Goal: Task Accomplishment & Management: Manage account settings

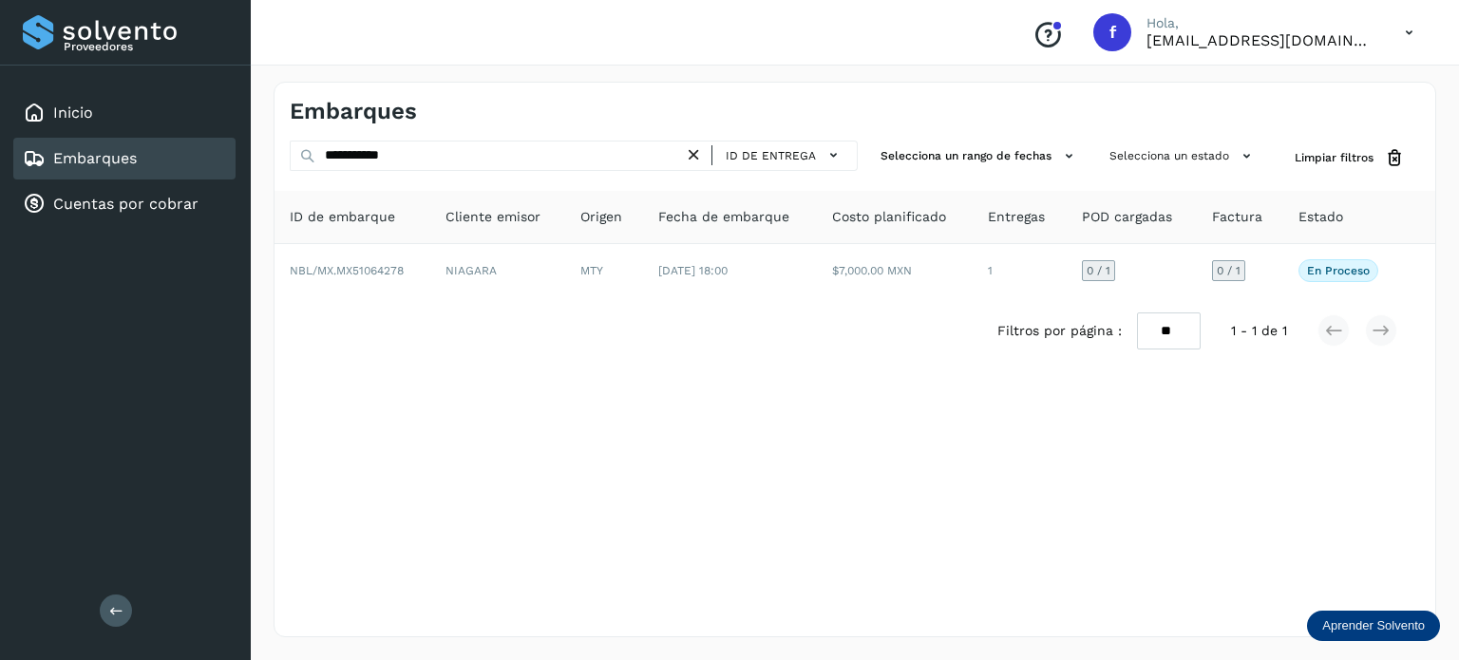
click at [1403, 32] on icon at bounding box center [1409, 32] width 39 height 39
click at [1280, 85] on div "Cerrar sesión" at bounding box center [1315, 85] width 226 height 36
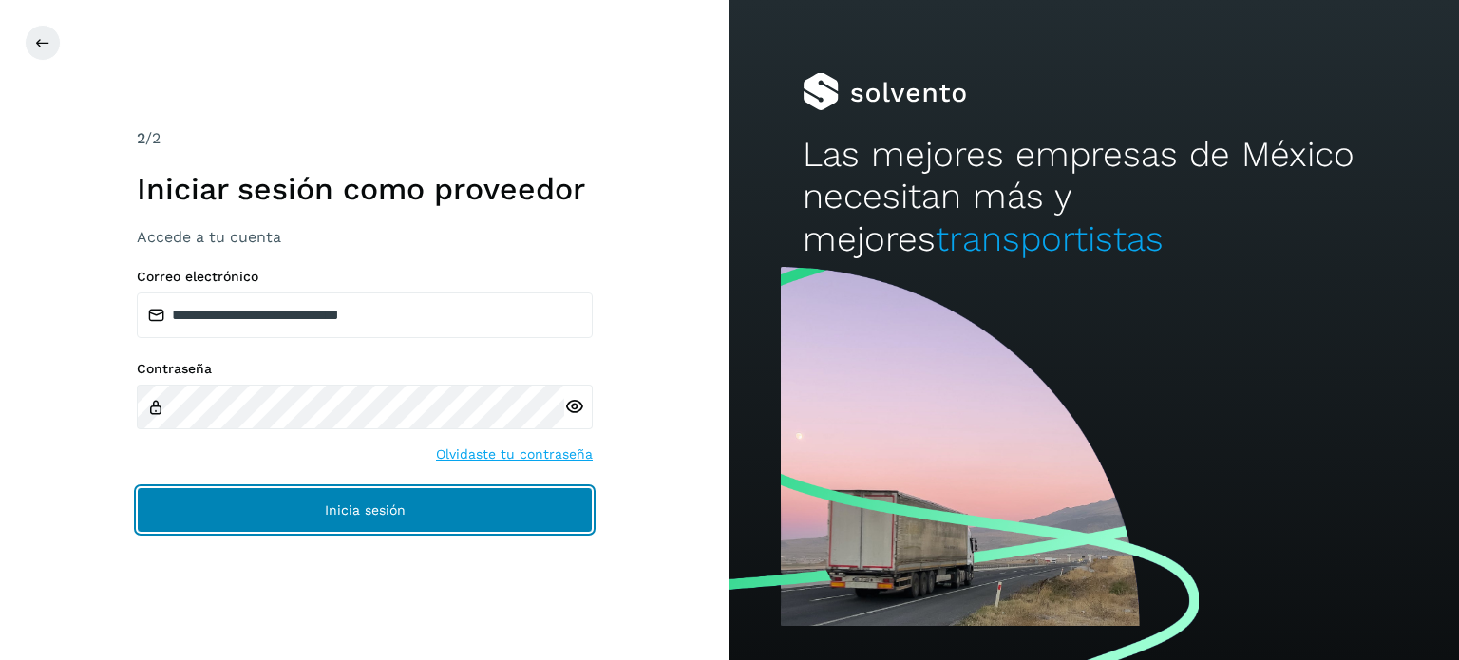
click at [490, 511] on button "Inicia sesión" at bounding box center [365, 510] width 456 height 46
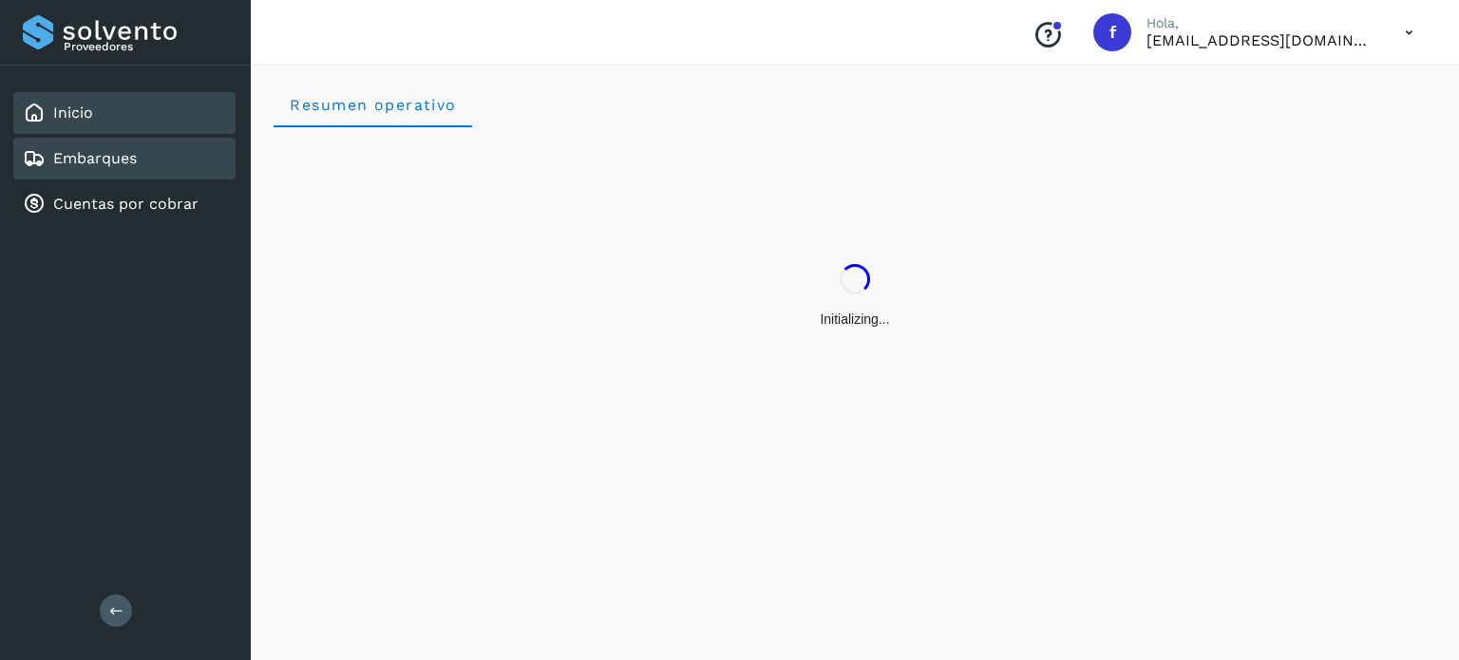
click at [82, 152] on link "Embarques" at bounding box center [95, 158] width 84 height 18
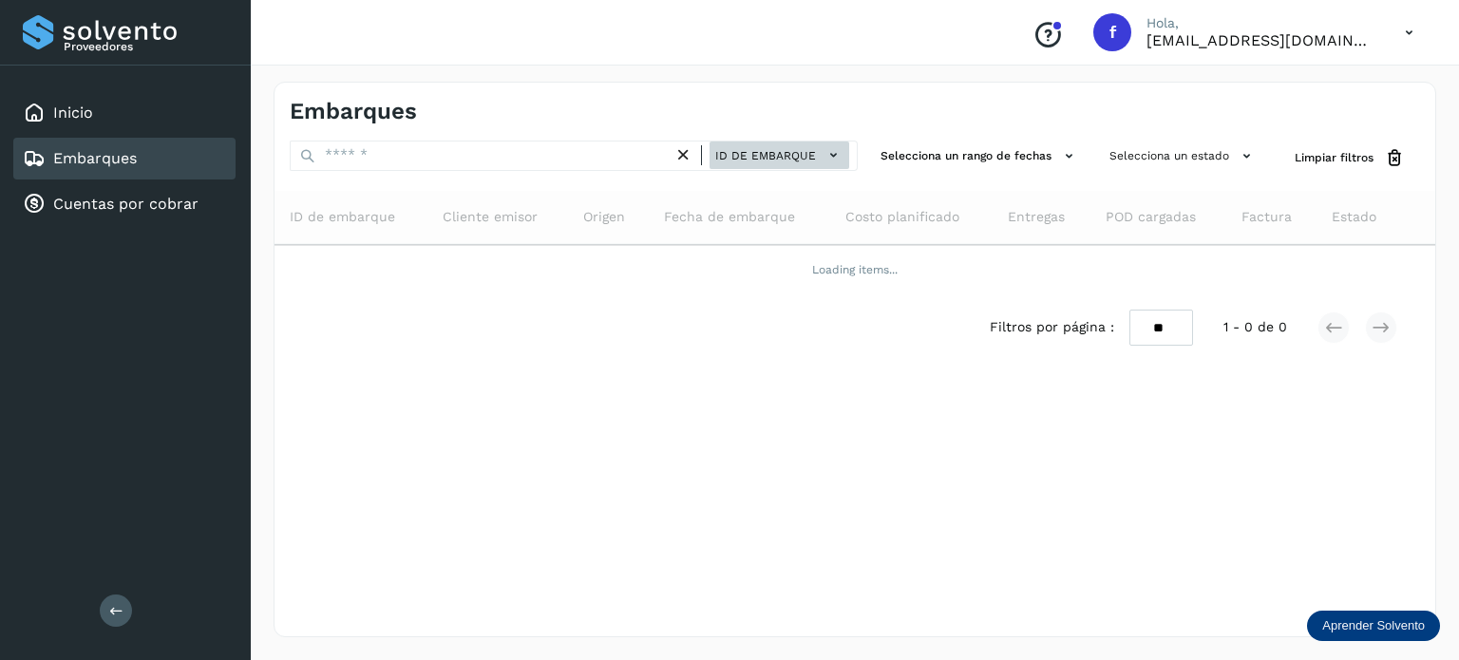
click at [786, 156] on span "ID de embarque" at bounding box center [765, 155] width 101 height 17
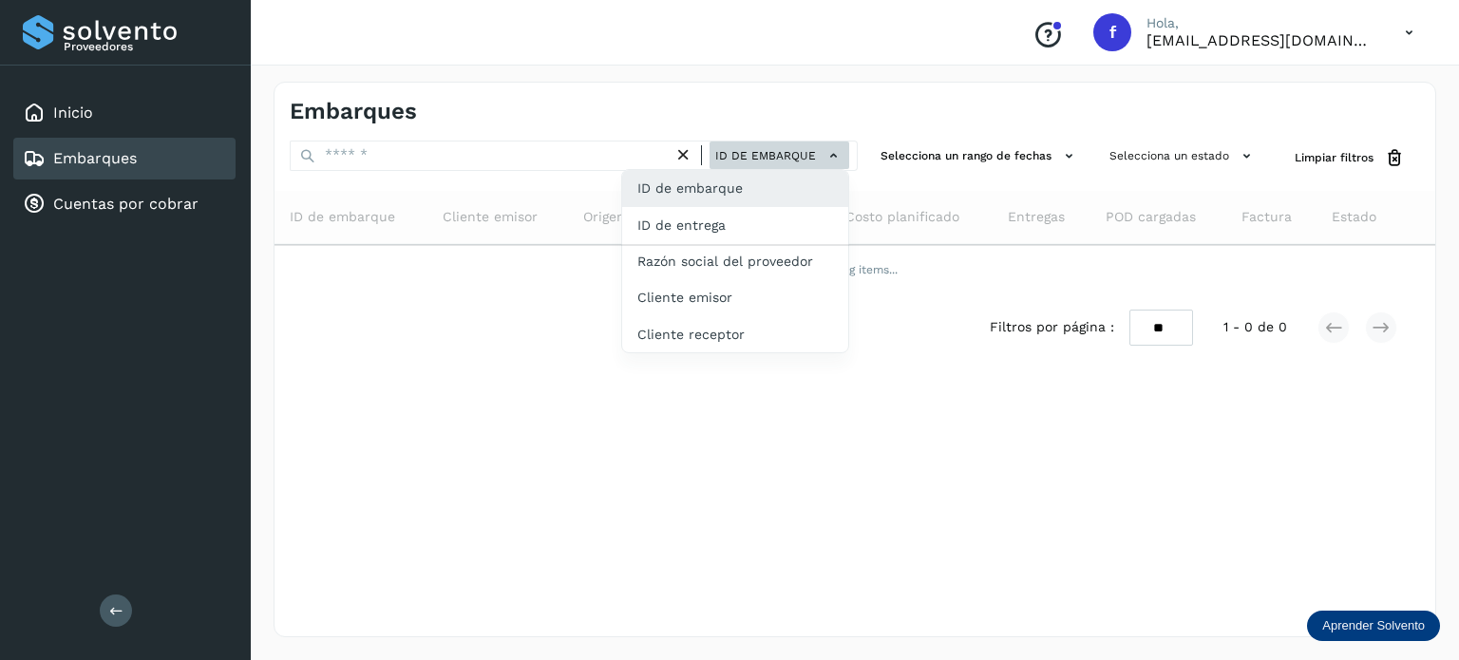
click at [757, 279] on div "ID de entrega" at bounding box center [735, 297] width 226 height 36
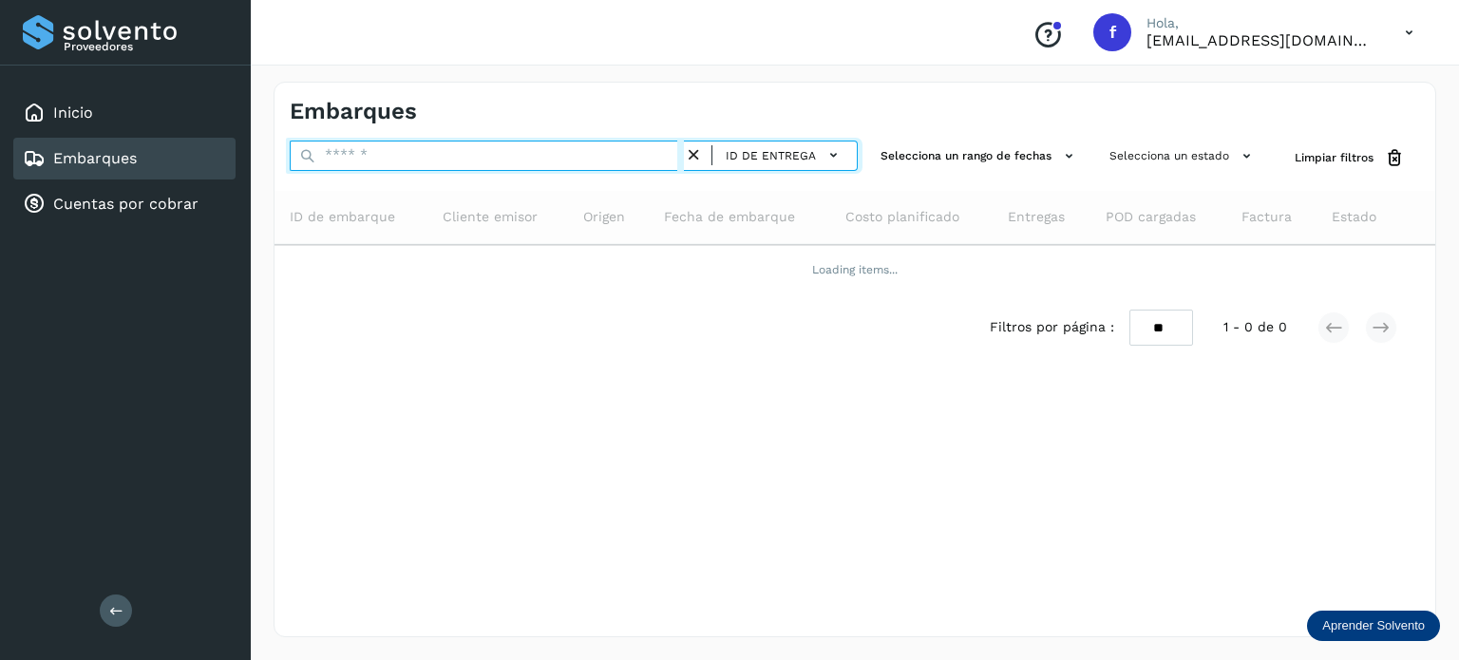
click at [384, 151] on input "text" at bounding box center [487, 156] width 394 height 30
paste input "**********"
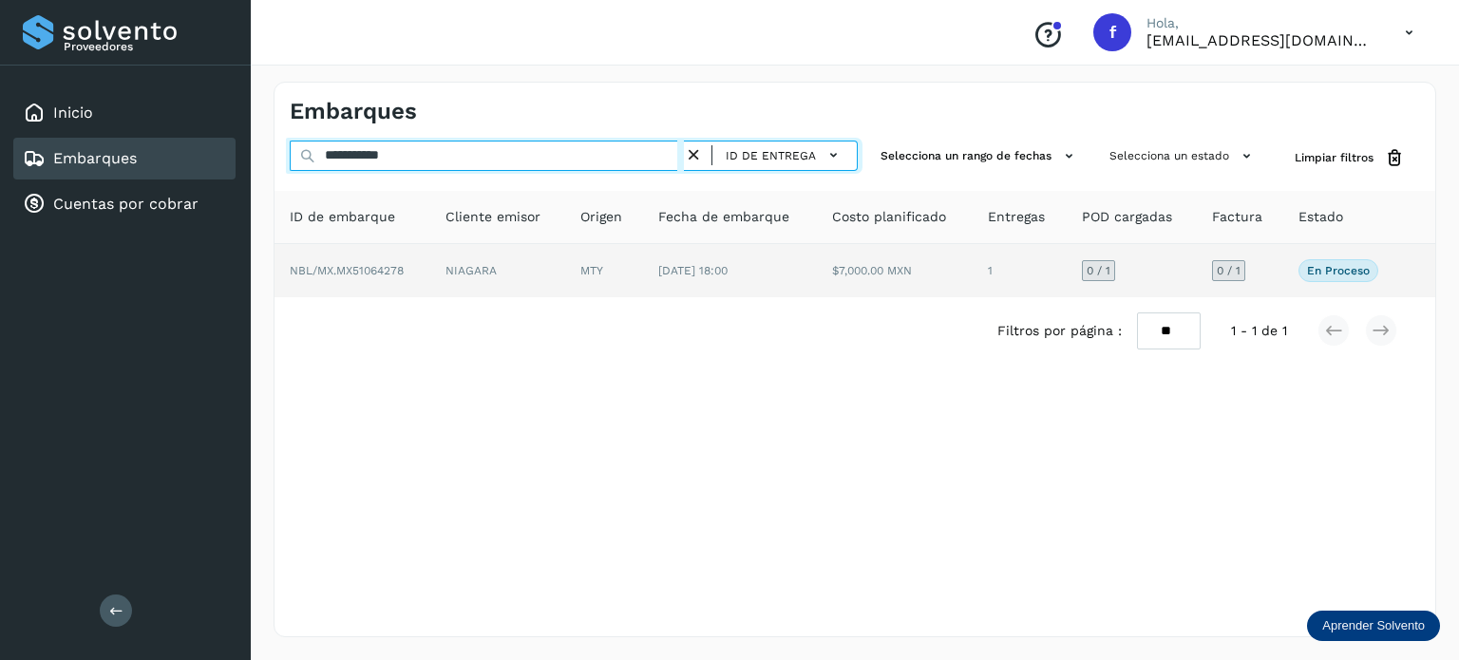
type input "**********"
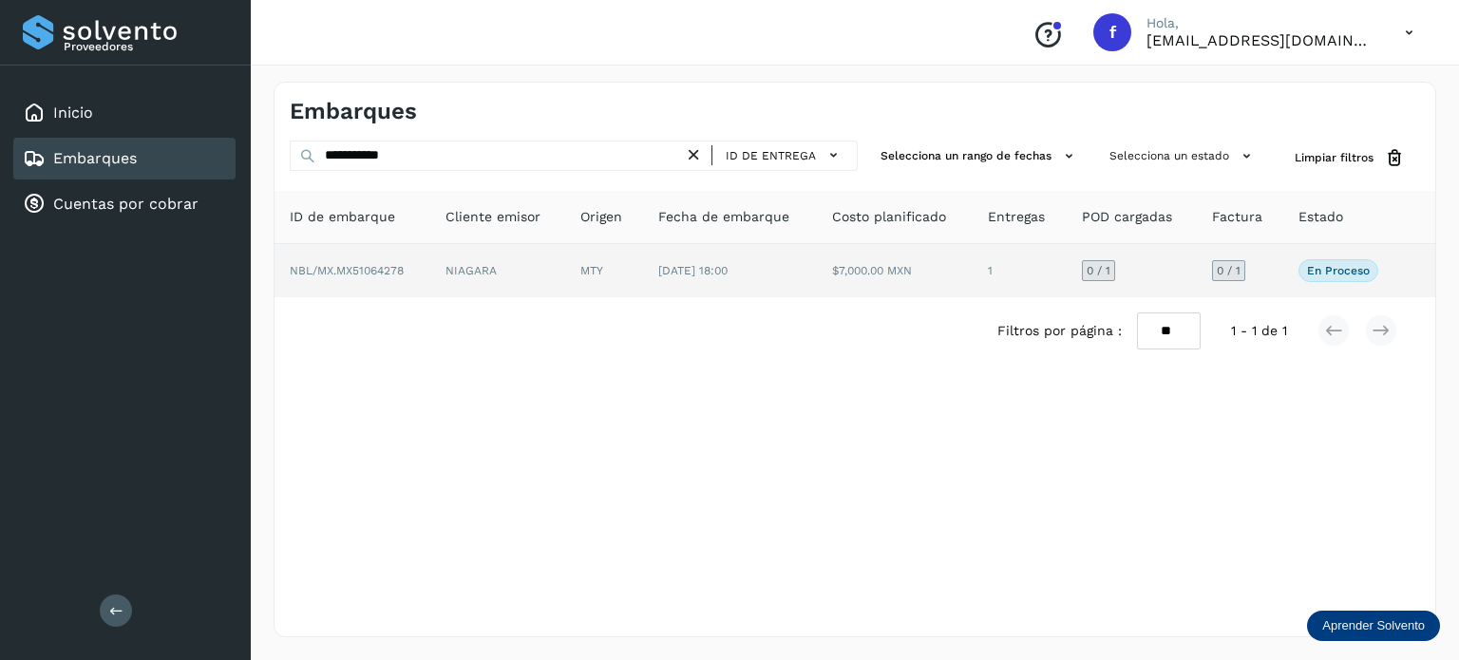
click at [1334, 272] on p "En proceso" at bounding box center [1338, 270] width 63 height 13
click at [380, 265] on span "NBL/MX.MX51064278" at bounding box center [347, 270] width 114 height 13
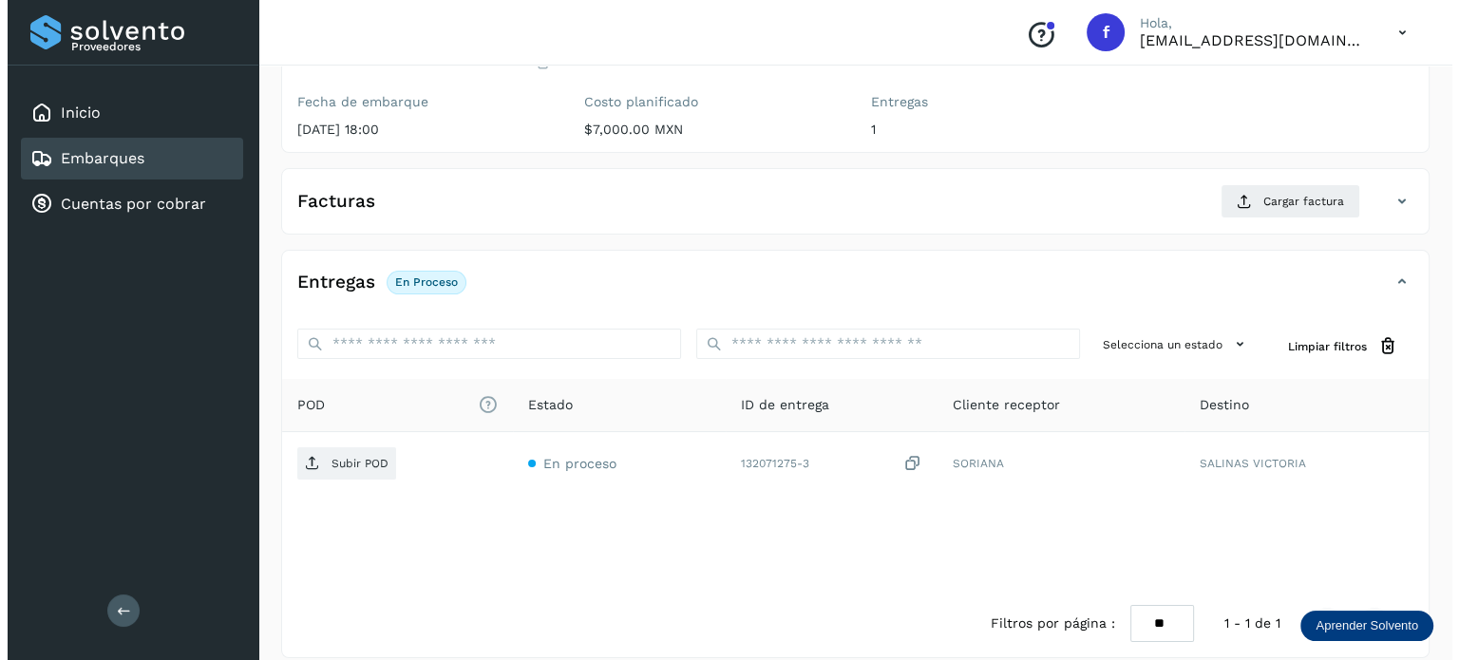
scroll to position [239, 0]
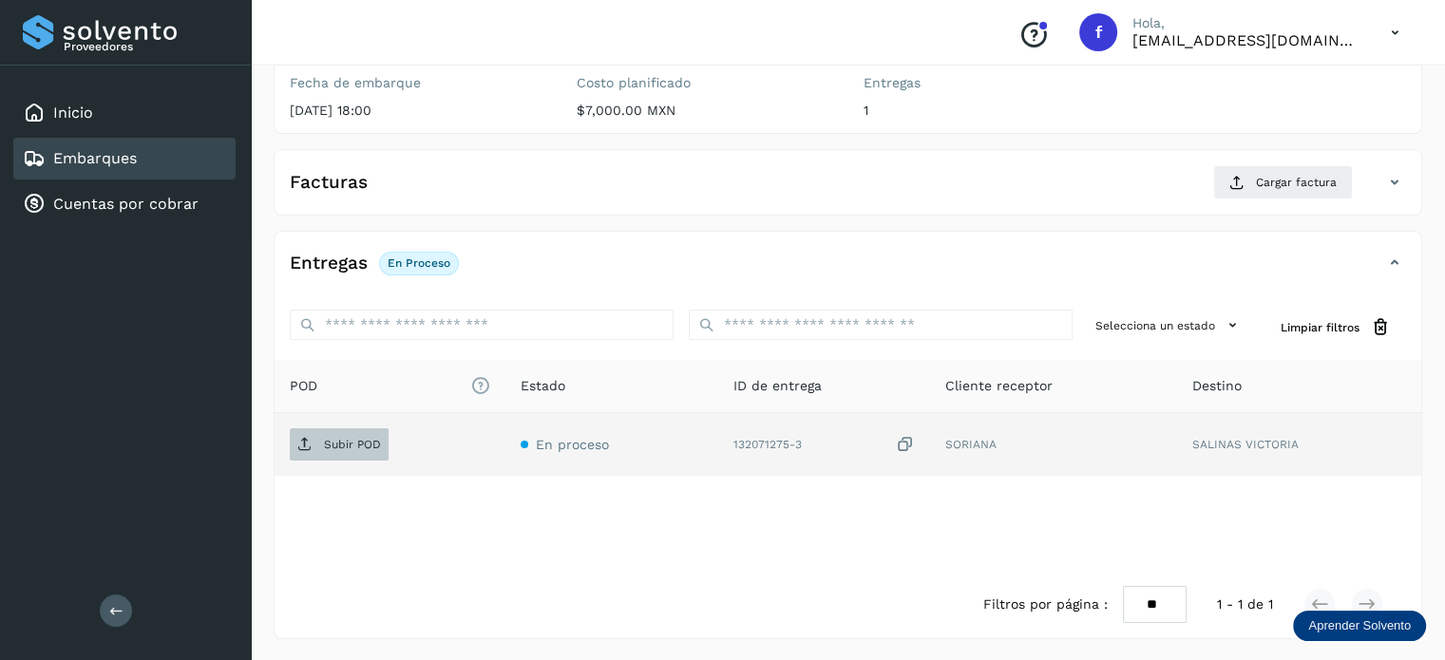
click at [333, 444] on p "Subir POD" at bounding box center [352, 444] width 57 height 13
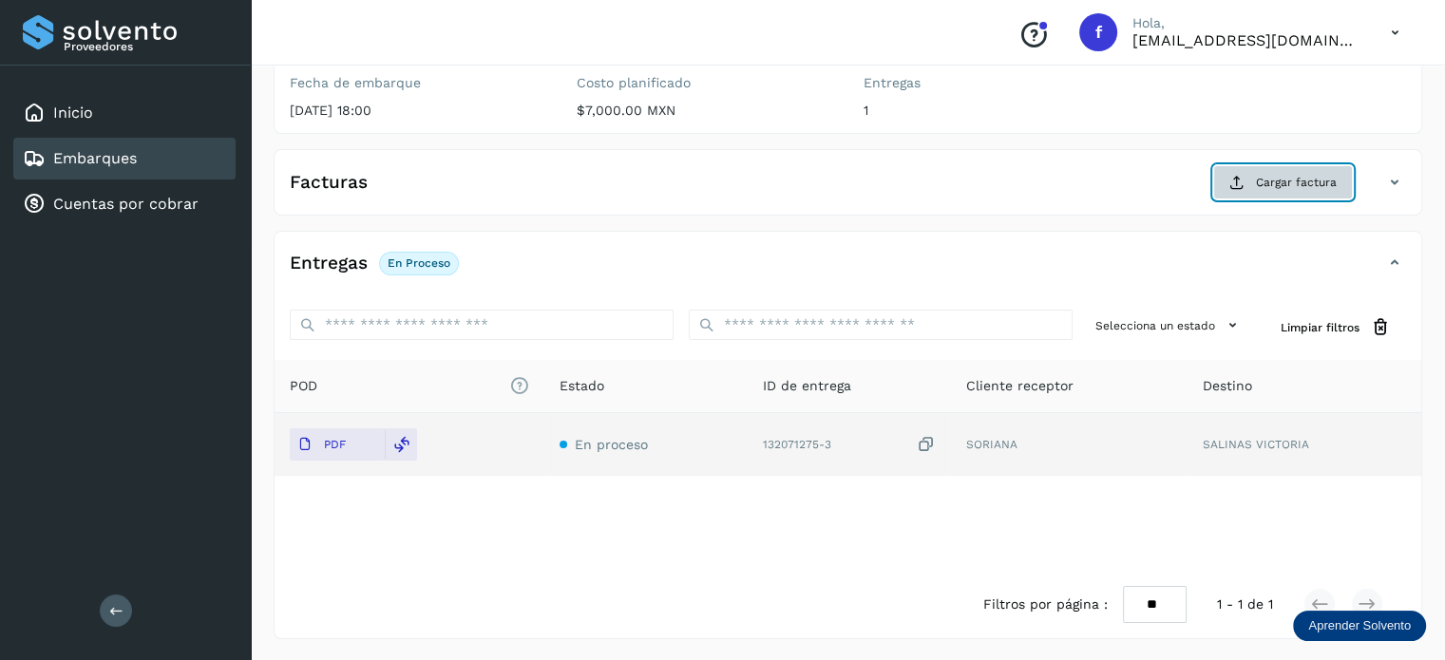
click at [1281, 166] on button "Cargar factura" at bounding box center [1283, 182] width 140 height 34
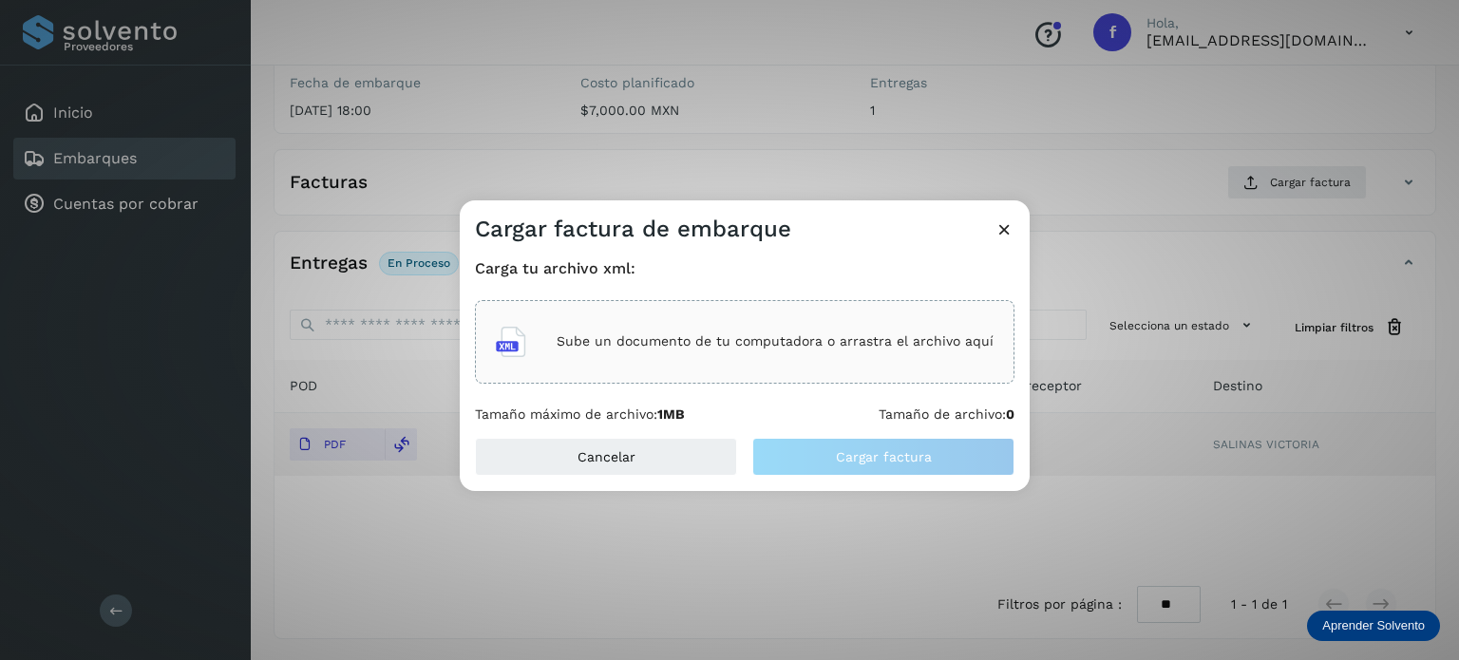
click at [752, 352] on div "Sube un documento de tu computadora o arrastra el archivo aquí" at bounding box center [745, 341] width 498 height 51
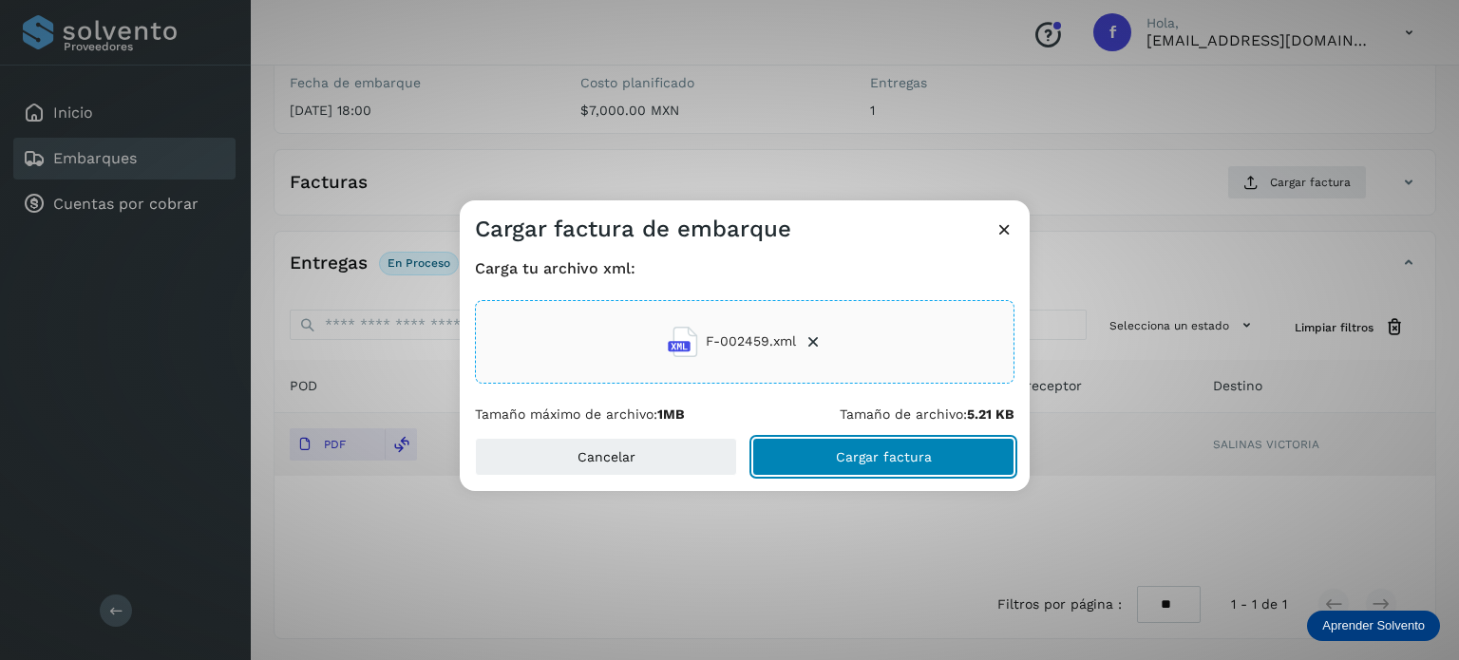
click at [826, 455] on button "Cargar factura" at bounding box center [883, 457] width 262 height 38
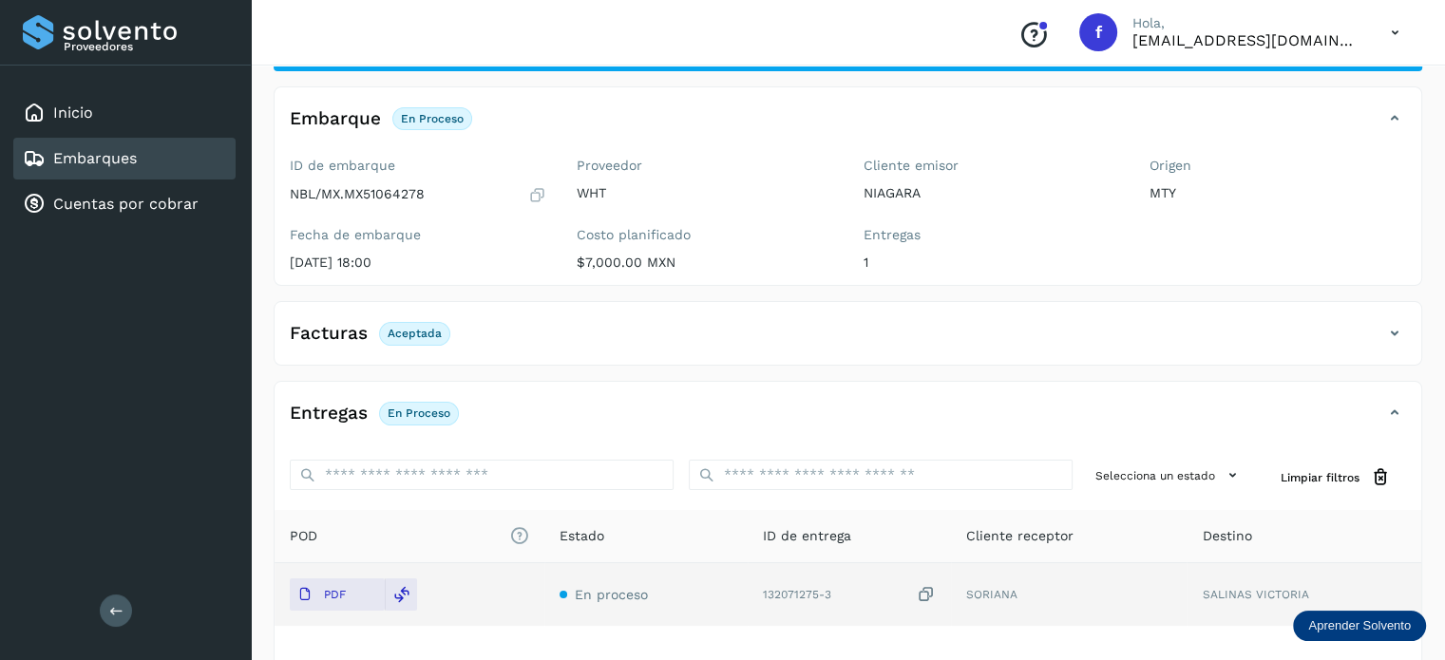
scroll to position [0, 0]
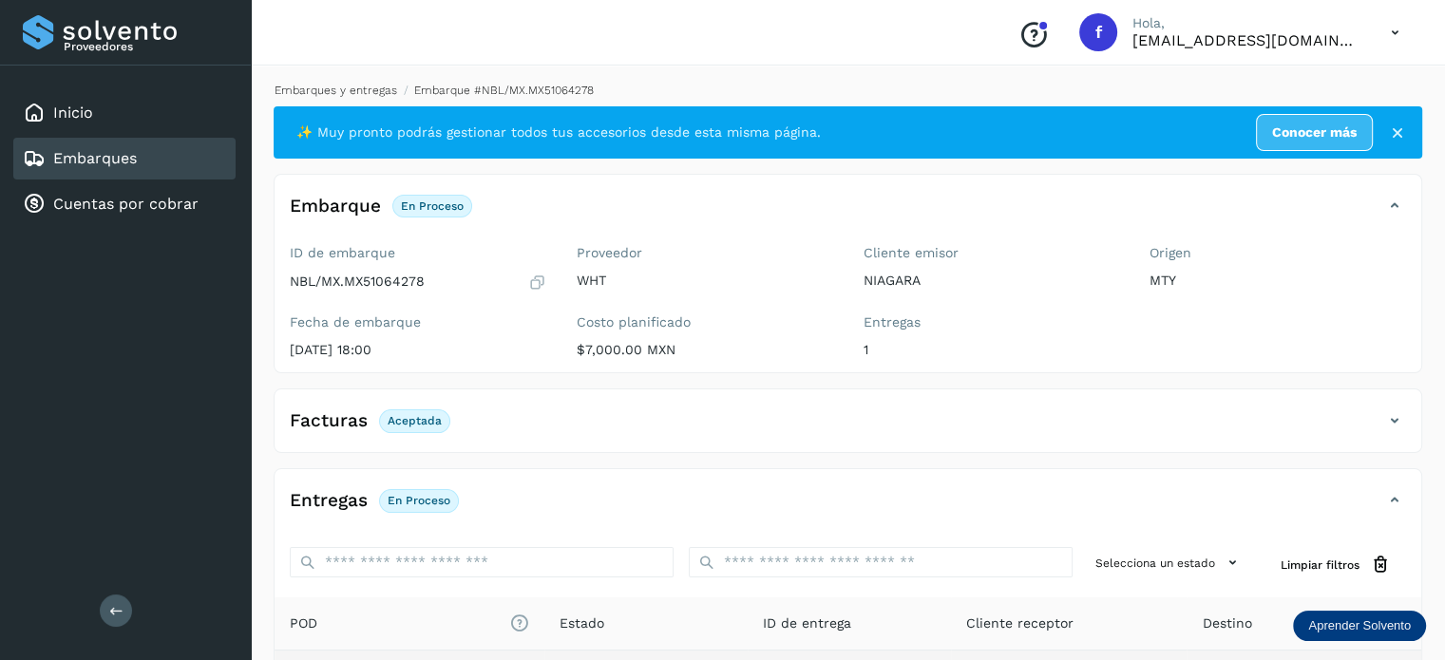
click at [331, 90] on link "Embarques y entregas" at bounding box center [336, 90] width 123 height 13
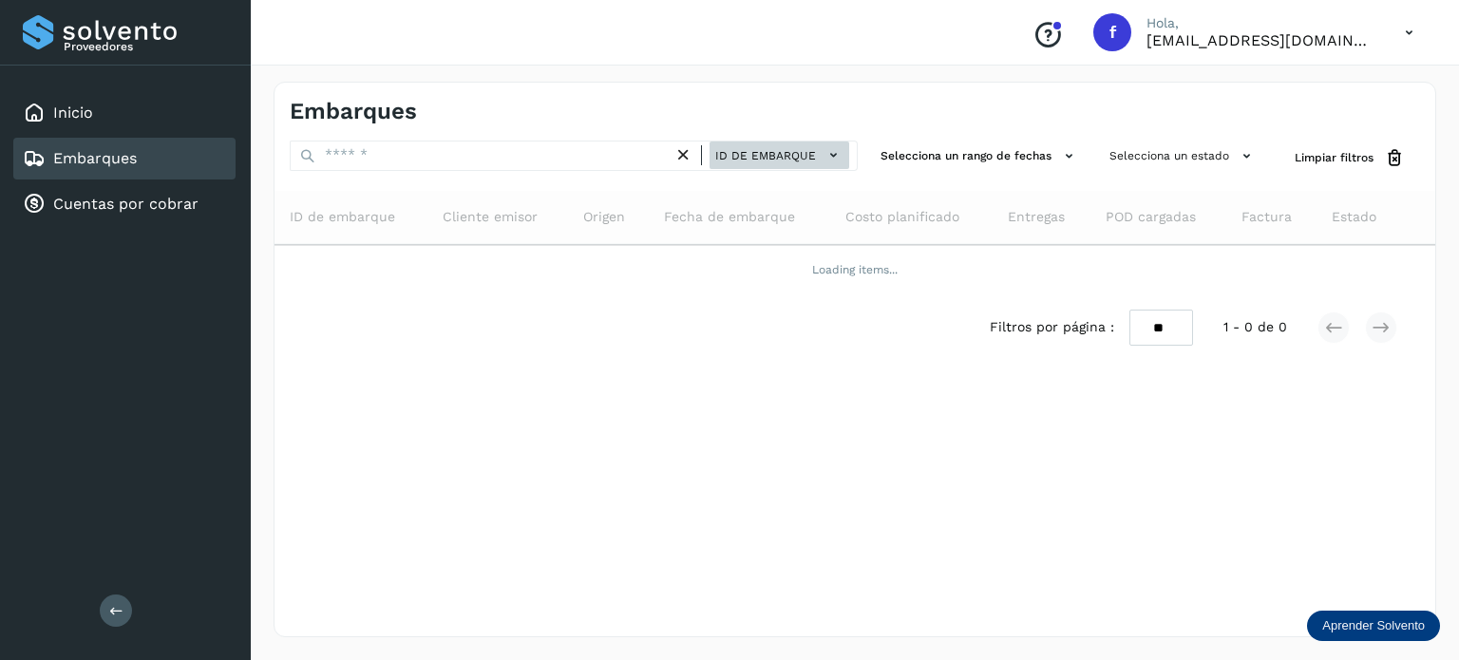
click at [757, 155] on span "ID de embarque" at bounding box center [765, 155] width 101 height 17
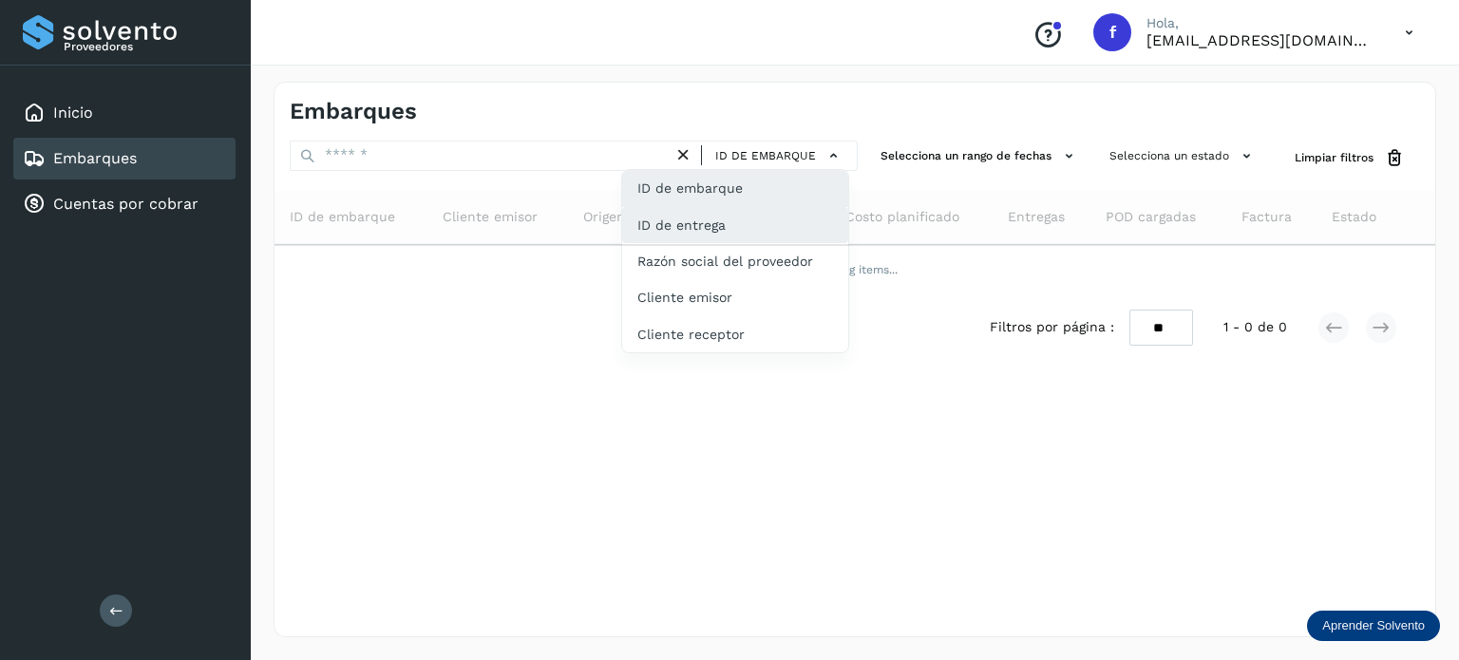
click at [743, 279] on div "ID de entrega" at bounding box center [735, 297] width 226 height 36
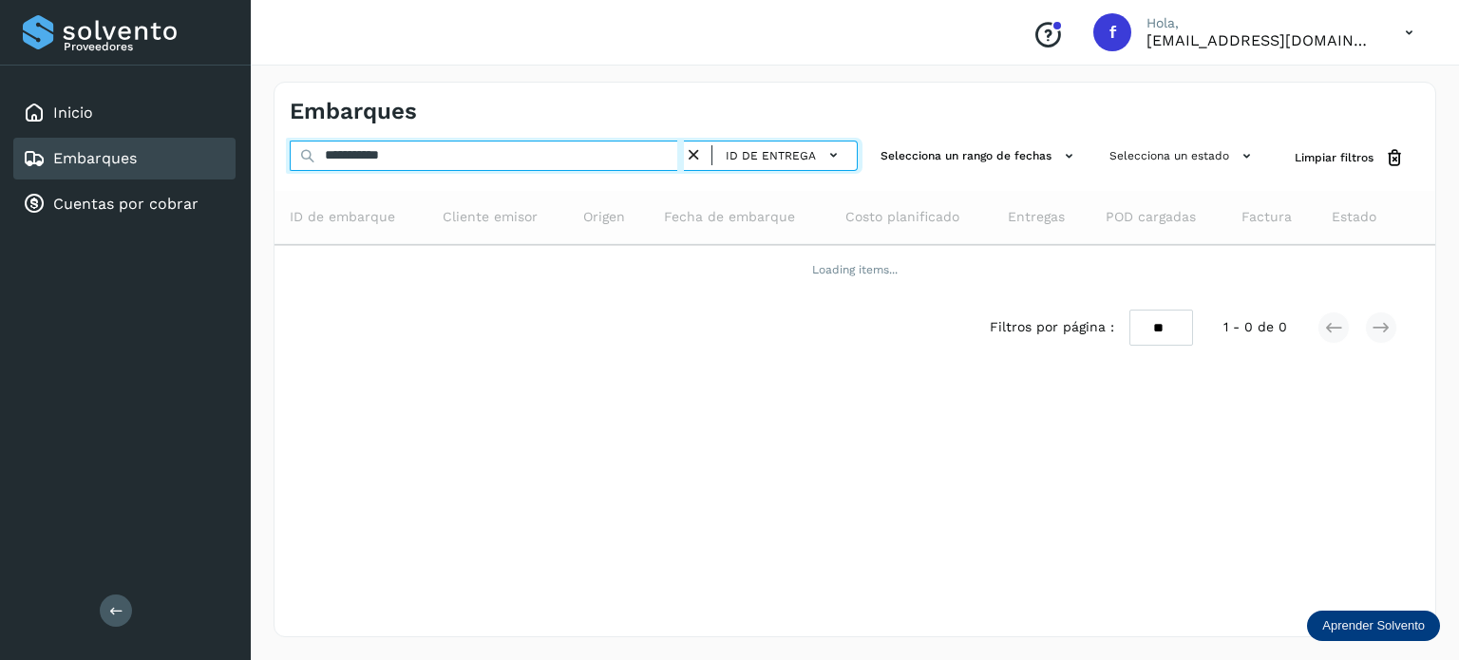
drag, startPoint x: 435, startPoint y: 143, endPoint x: 272, endPoint y: 152, distance: 163.6
click at [255, 147] on div "**********" at bounding box center [855, 359] width 1208 height 601
paste input "text"
click at [422, 161] on input "**********" at bounding box center [487, 156] width 394 height 30
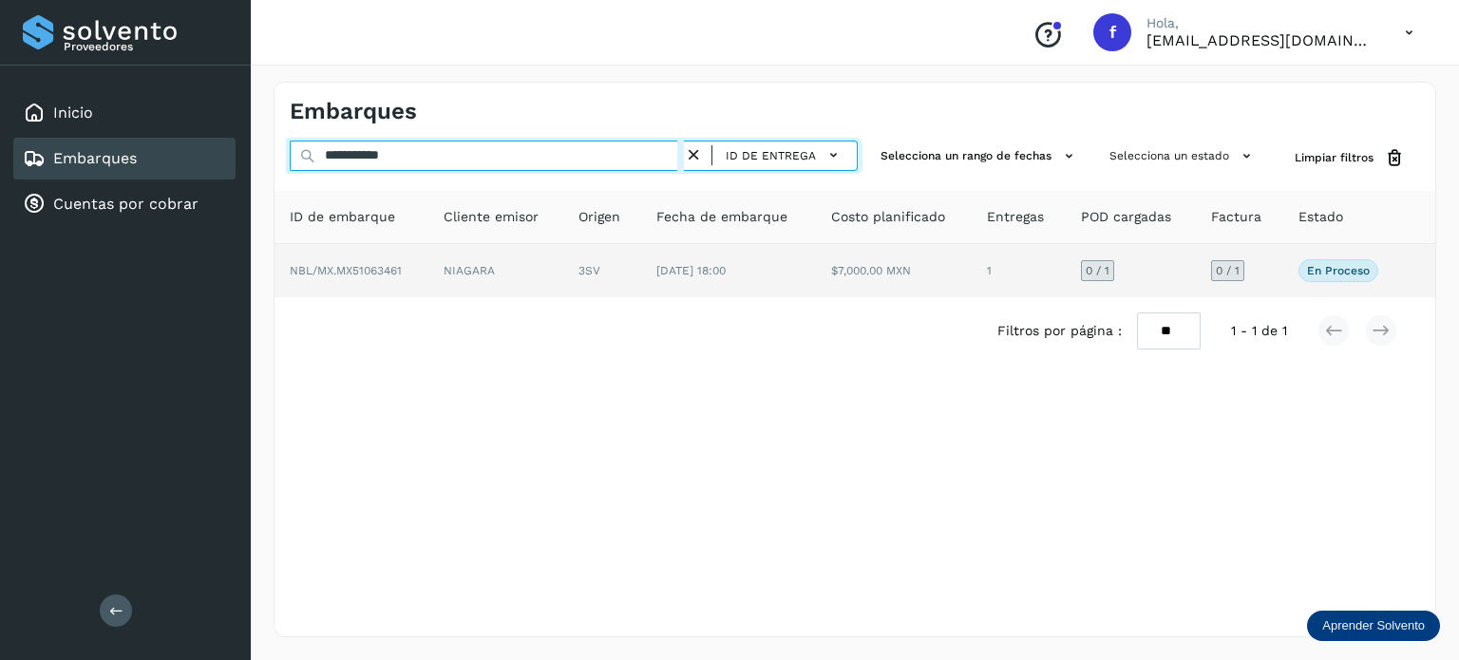
type input "**********"
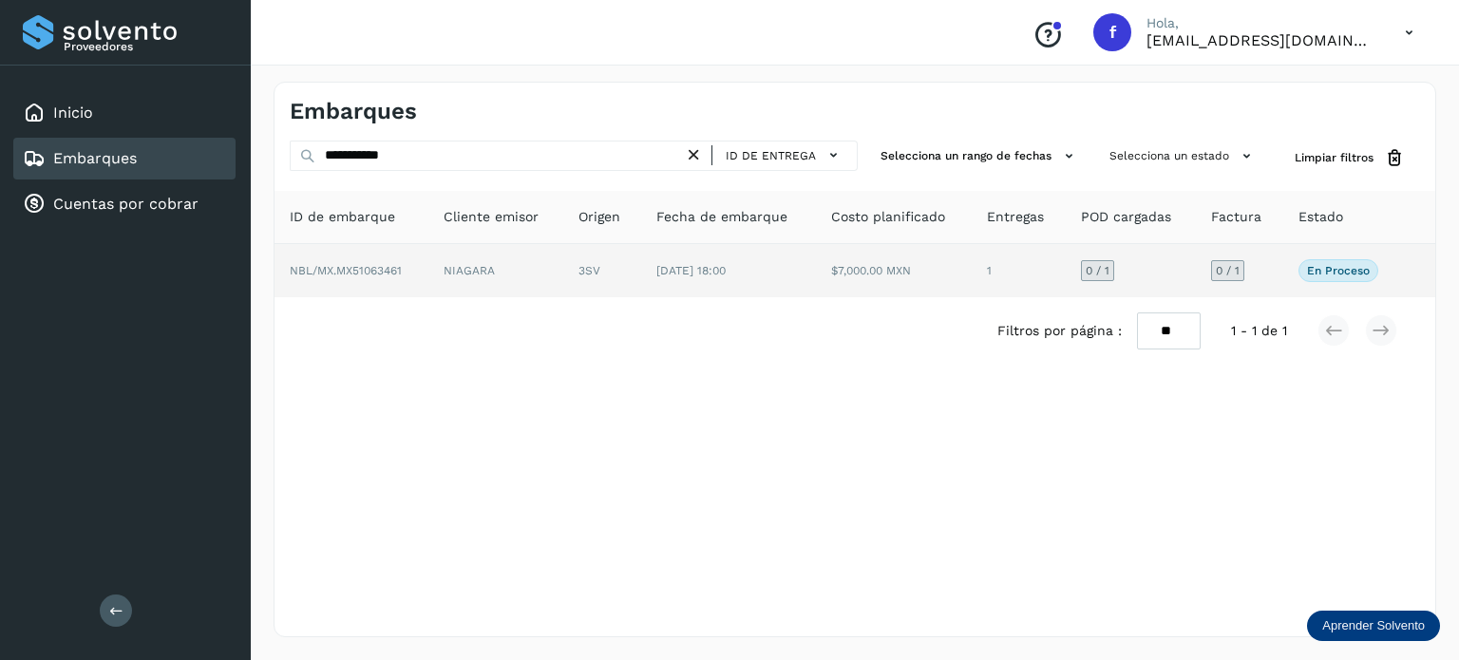
click at [1341, 267] on p "En proceso" at bounding box center [1338, 270] width 63 height 13
click at [384, 269] on span "NBL/MX.MX51063461" at bounding box center [346, 270] width 112 height 13
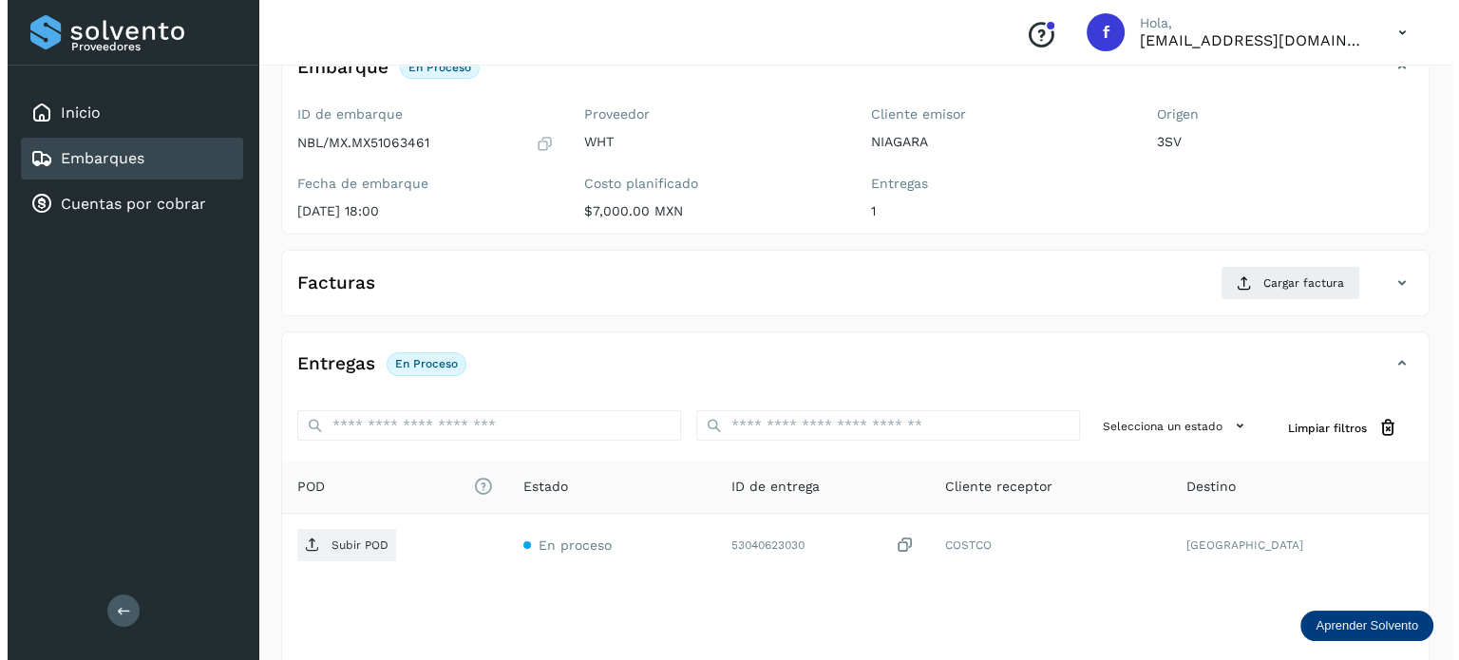
scroll to position [239, 0]
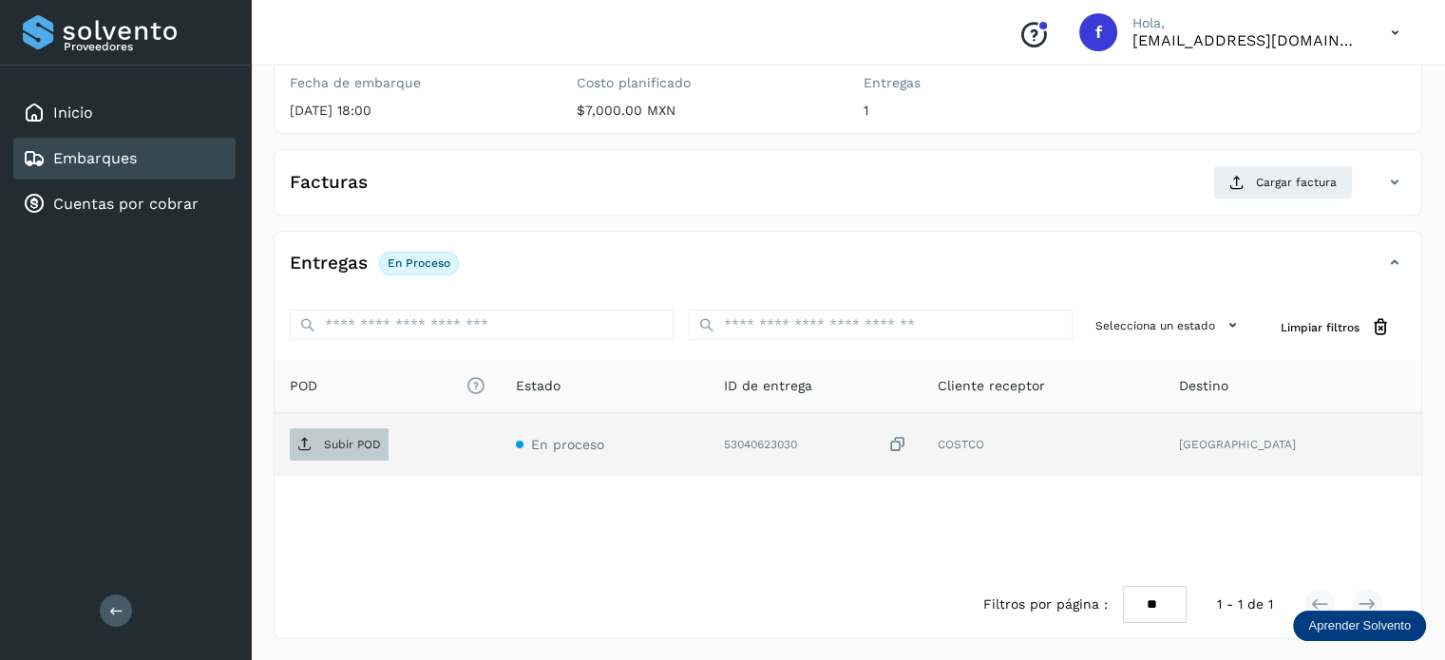
click at [365, 455] on span "Subir POD" at bounding box center [339, 444] width 99 height 30
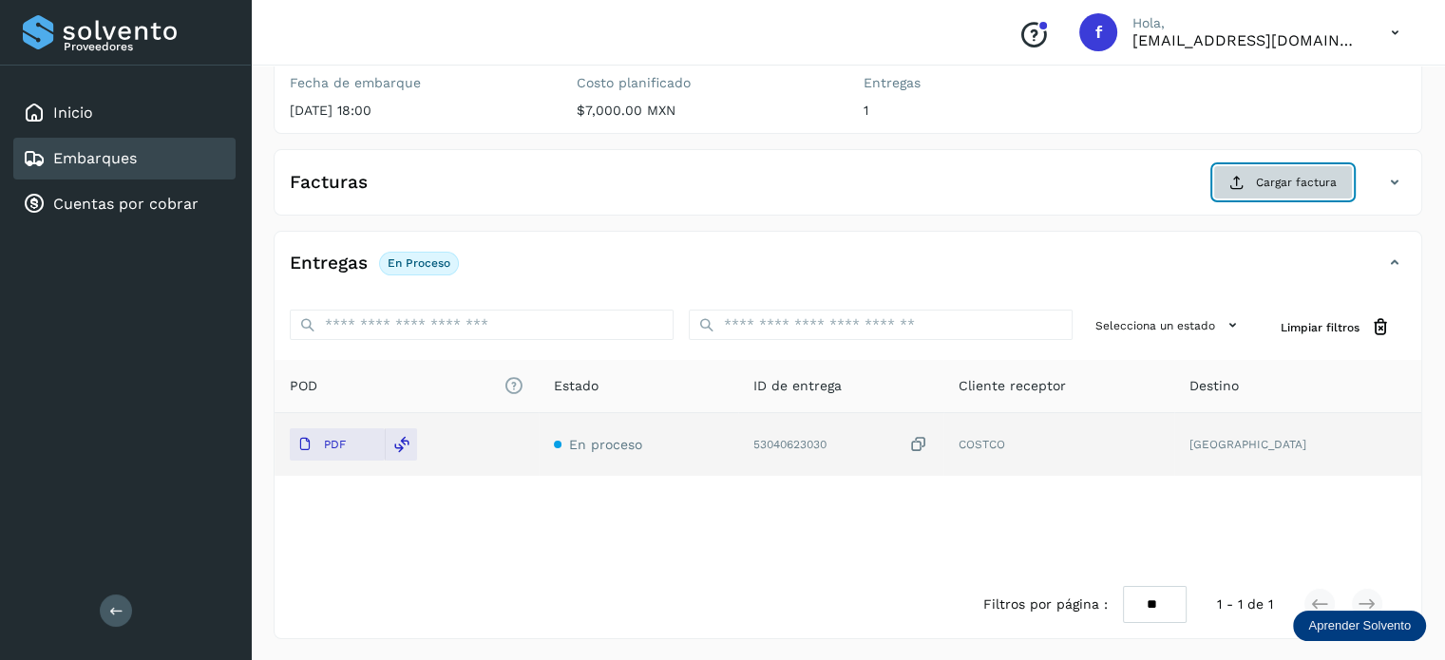
click at [1310, 174] on span "Cargar factura" at bounding box center [1296, 182] width 81 height 17
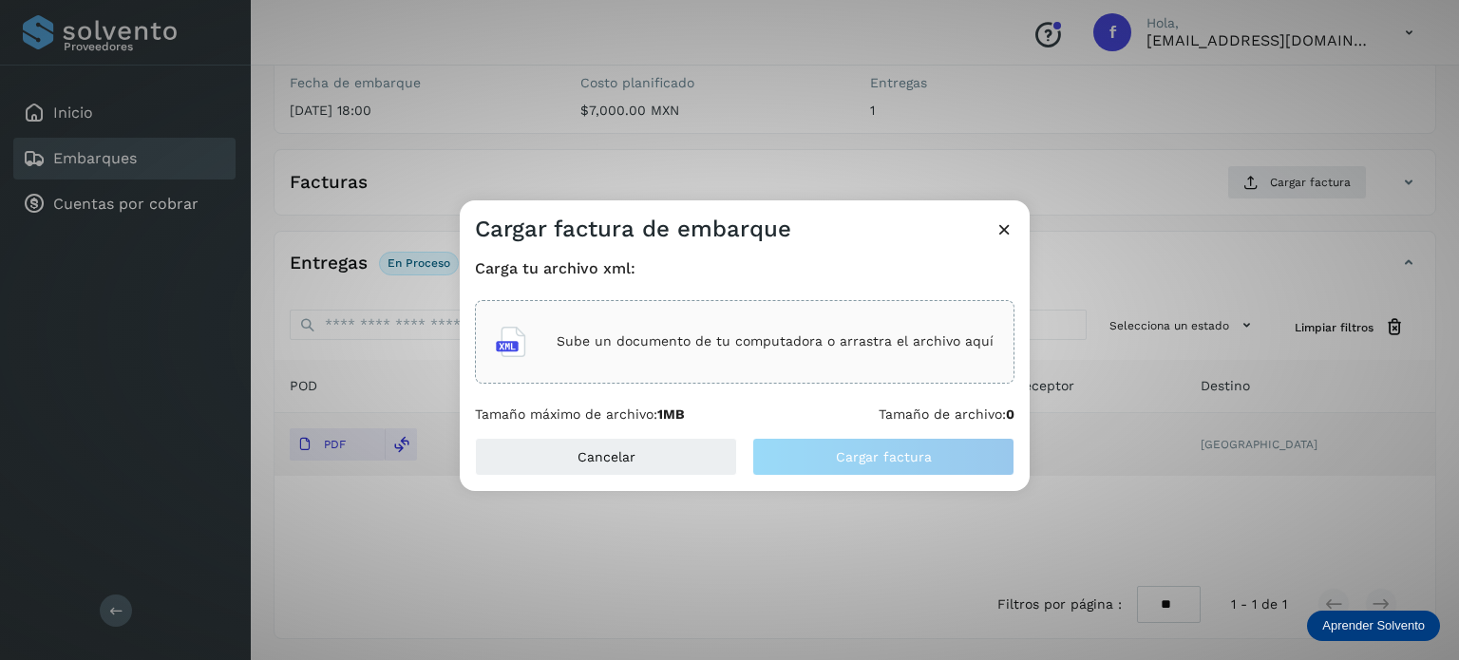
click at [709, 335] on p "Sube un documento de tu computadora o arrastra el archivo aquí" at bounding box center [775, 341] width 437 height 16
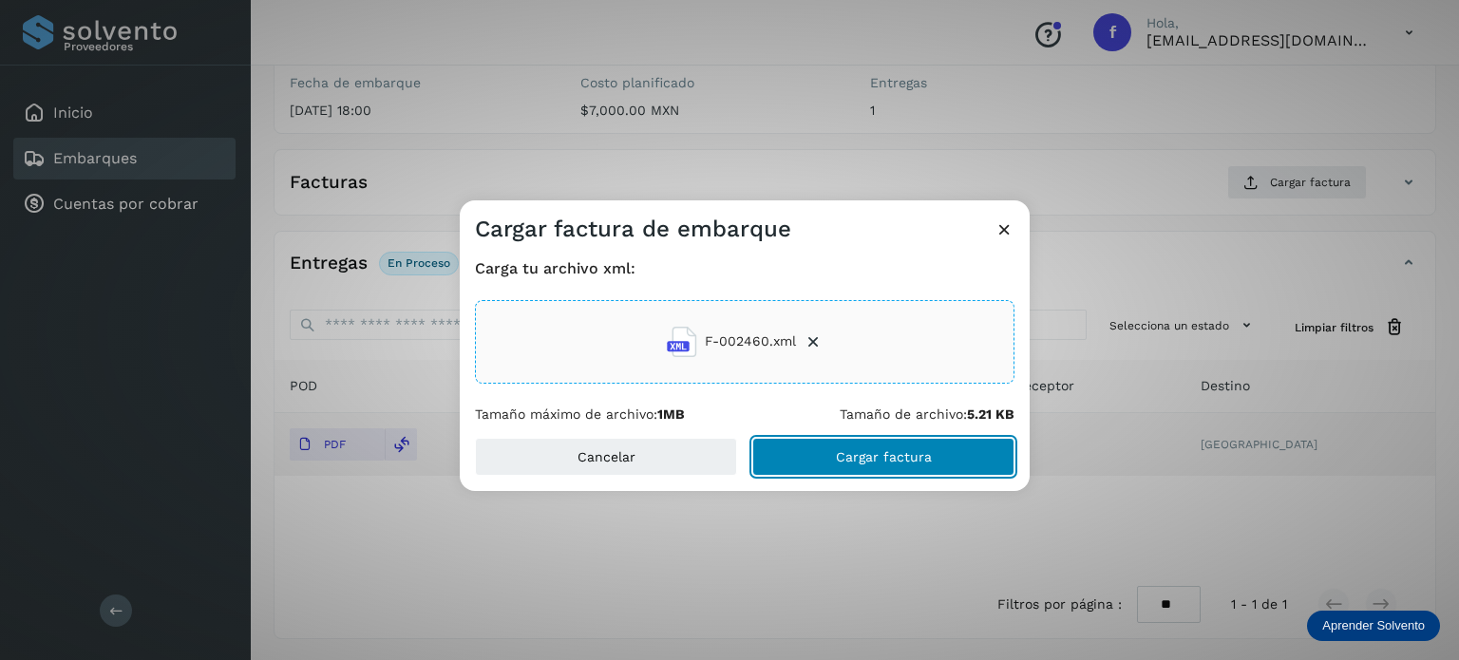
click at [932, 466] on button "Cargar factura" at bounding box center [883, 457] width 262 height 38
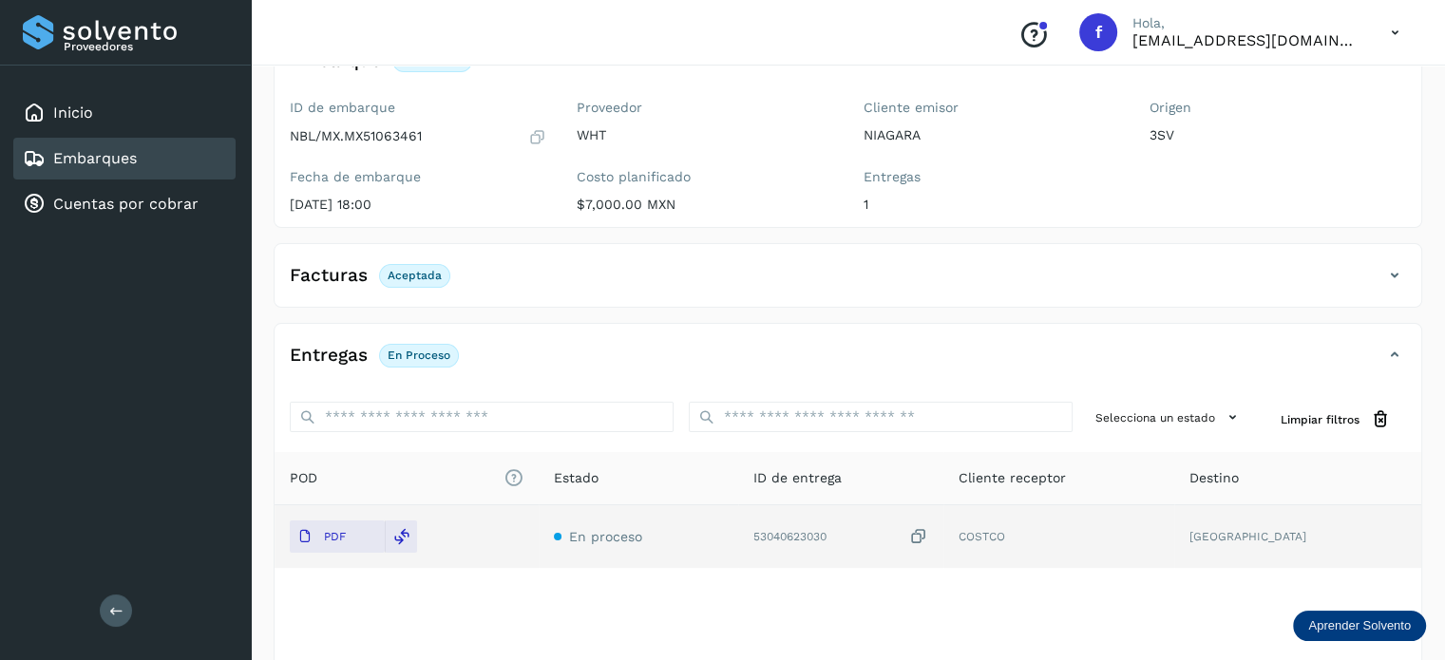
scroll to position [0, 0]
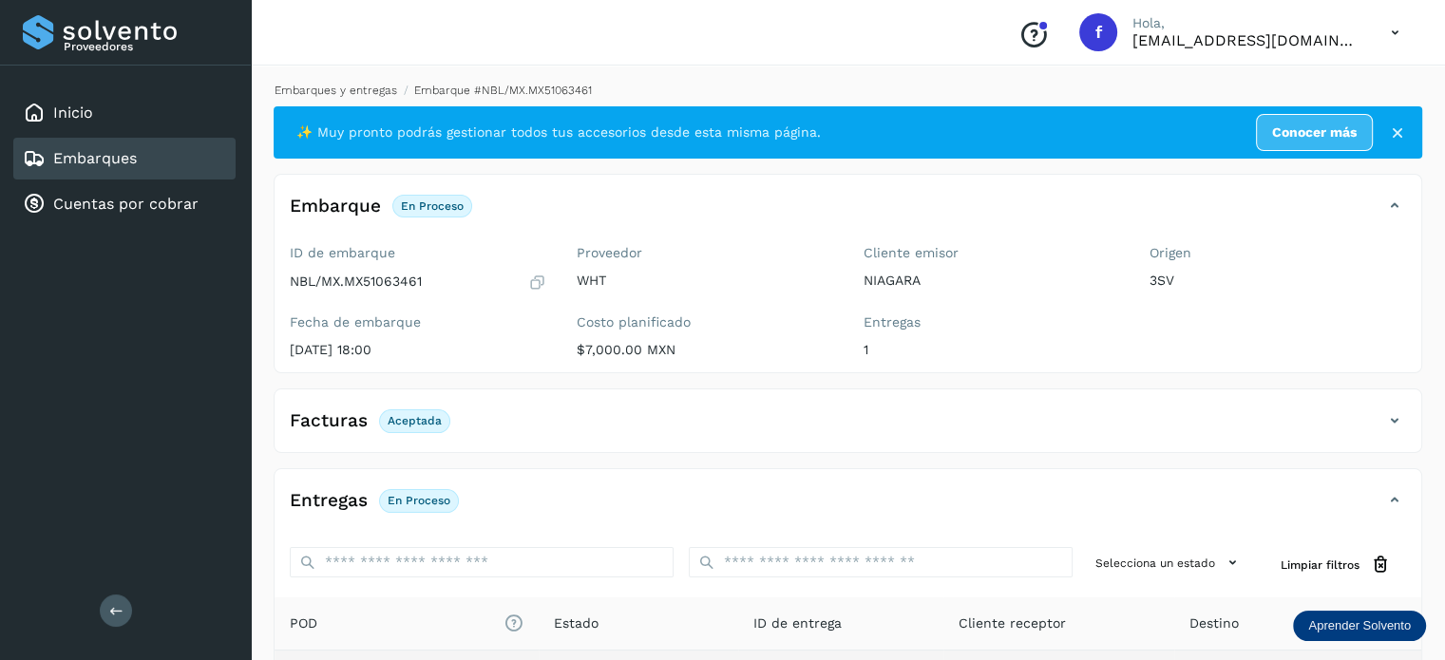
click at [354, 85] on link "Embarques y entregas" at bounding box center [336, 90] width 123 height 13
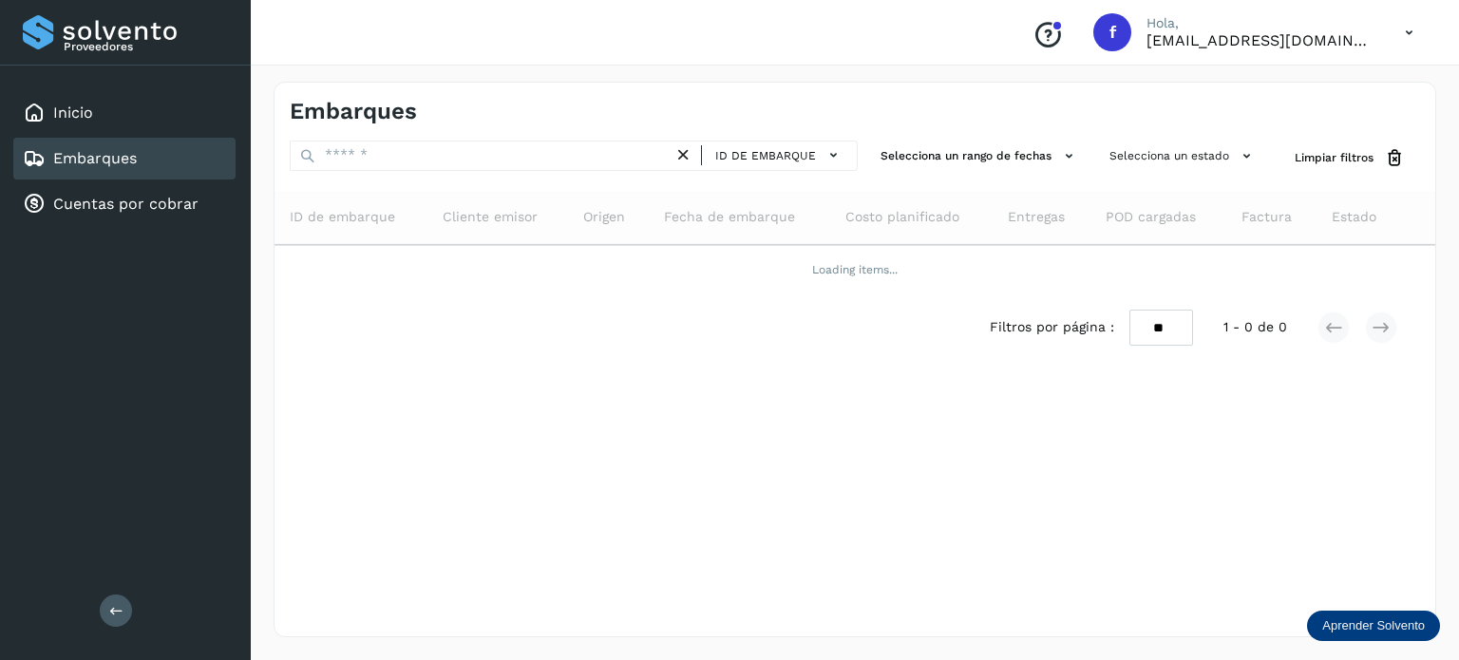
click at [776, 174] on div "ID de embarque" at bounding box center [574, 158] width 568 height 35
click at [772, 159] on span "ID de embarque" at bounding box center [765, 155] width 101 height 17
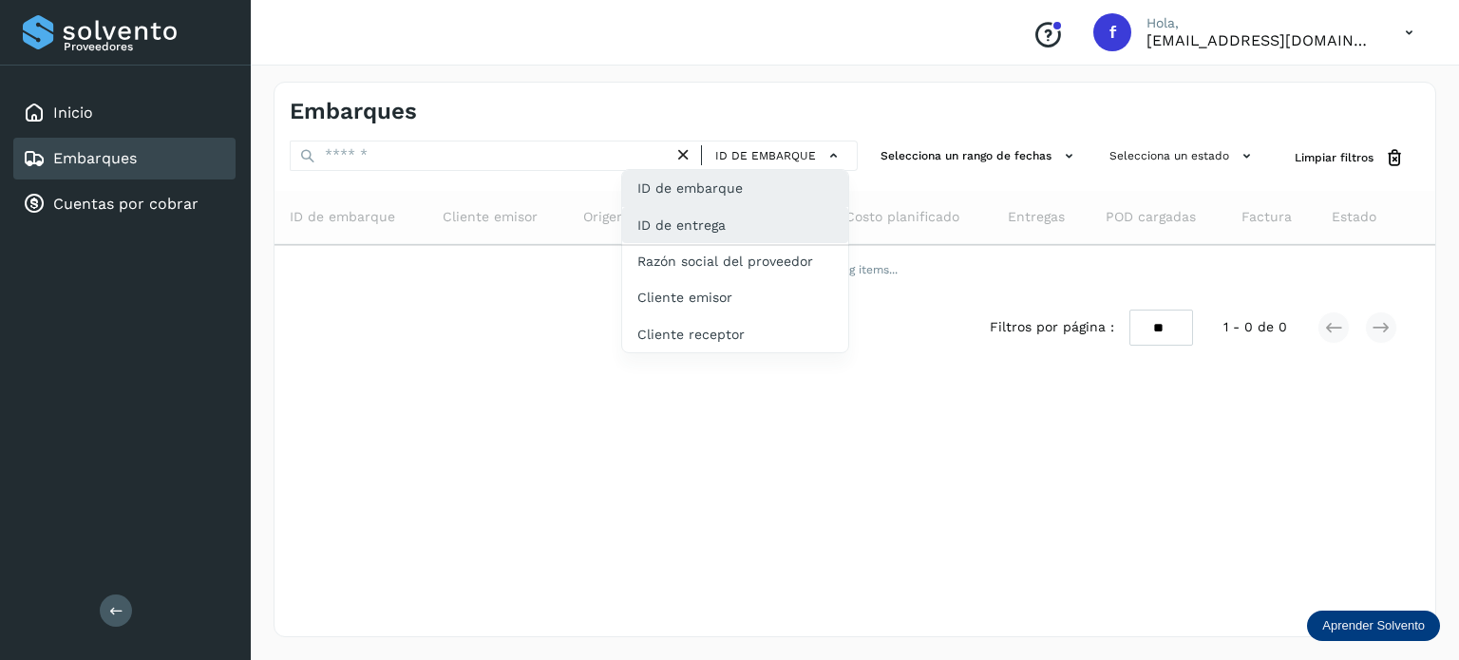
click at [739, 279] on div "ID de entrega" at bounding box center [735, 297] width 226 height 36
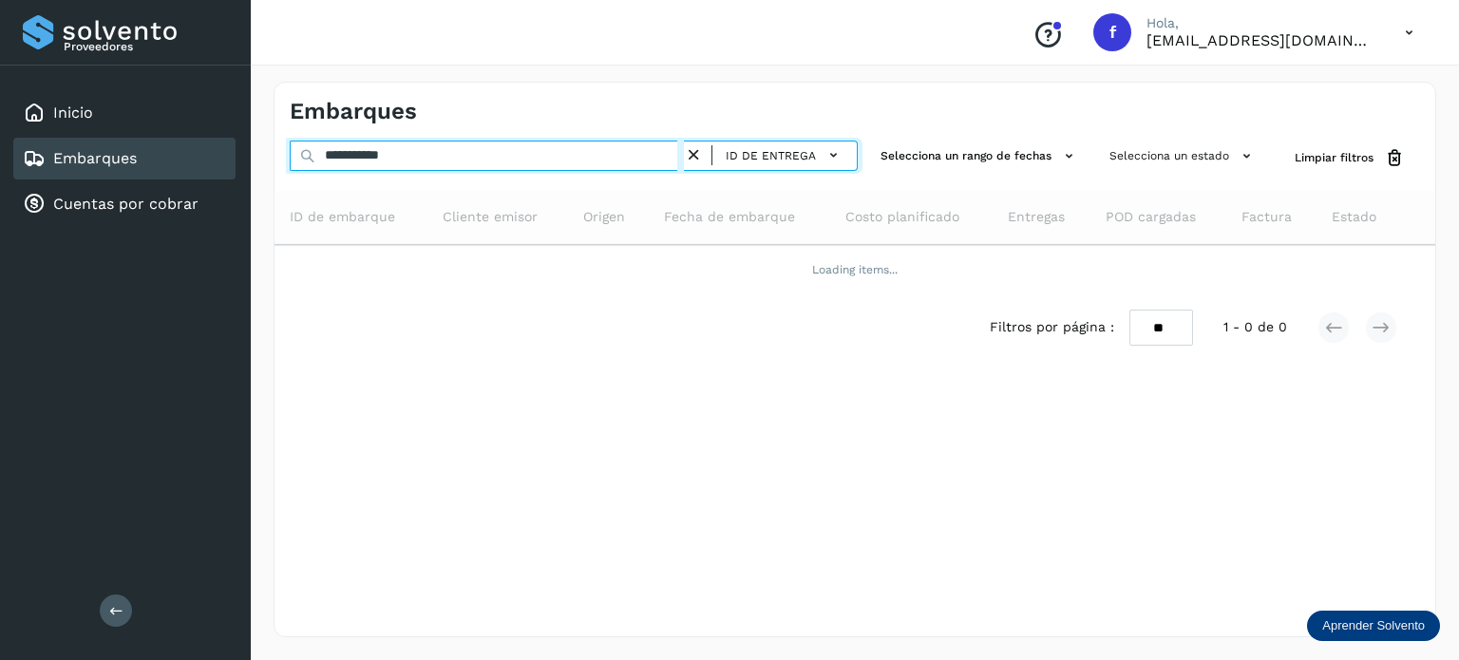
drag, startPoint x: 473, startPoint y: 151, endPoint x: 180, endPoint y: 175, distance: 294.5
click at [180, 174] on div "**********" at bounding box center [729, 330] width 1459 height 660
paste input "text"
type input "*********"
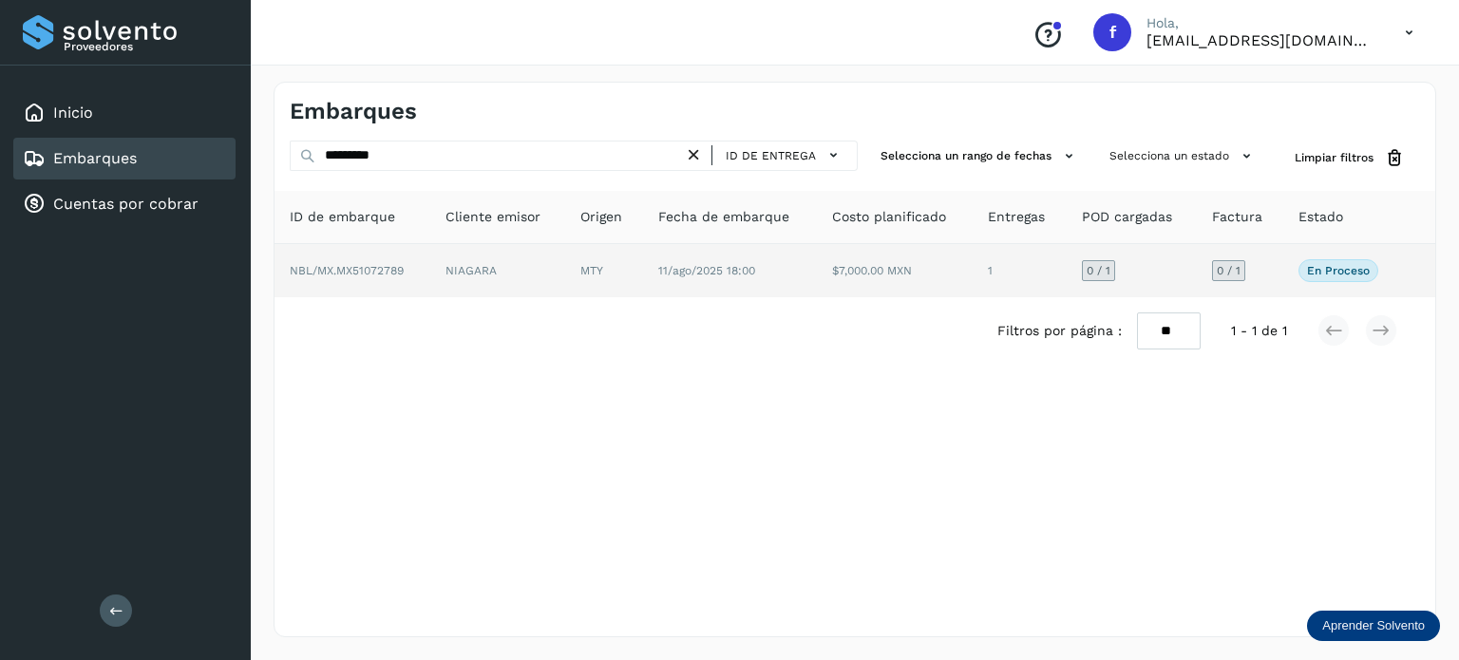
click at [380, 269] on span "NBL/MX.MX51072789" at bounding box center [347, 270] width 114 height 13
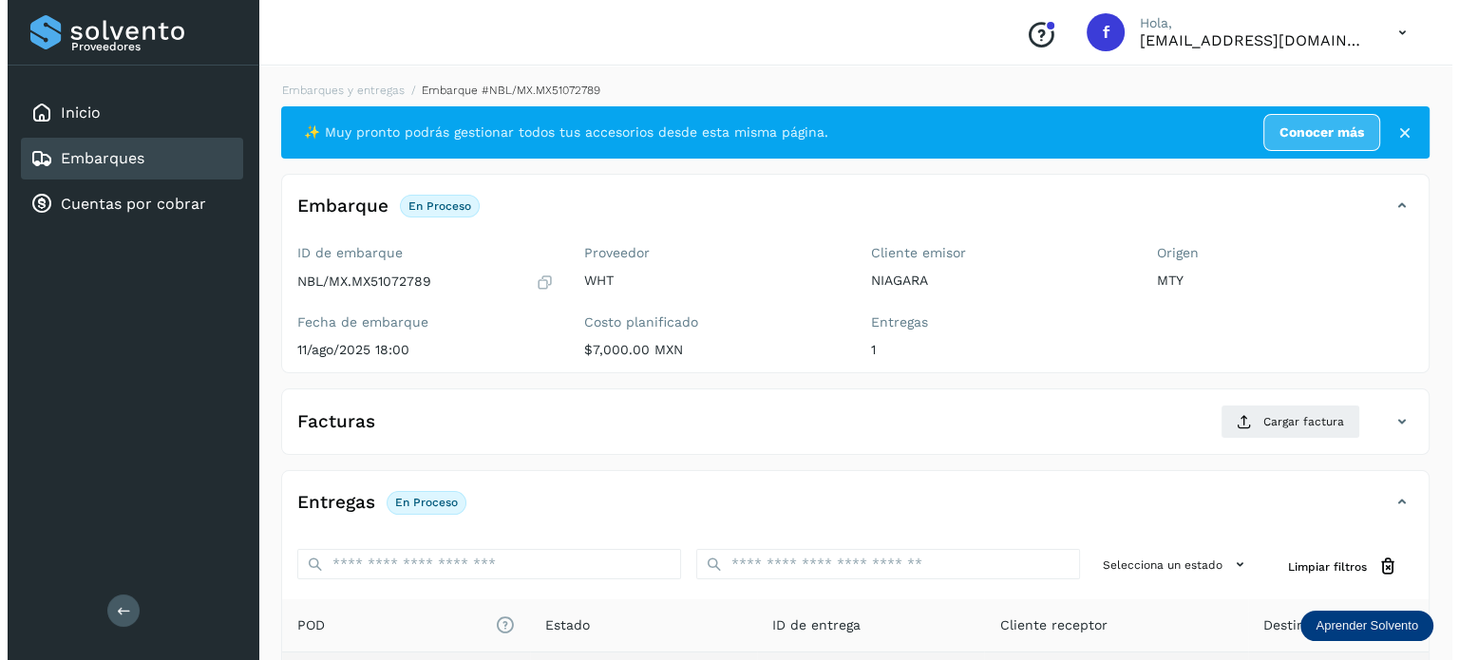
scroll to position [239, 0]
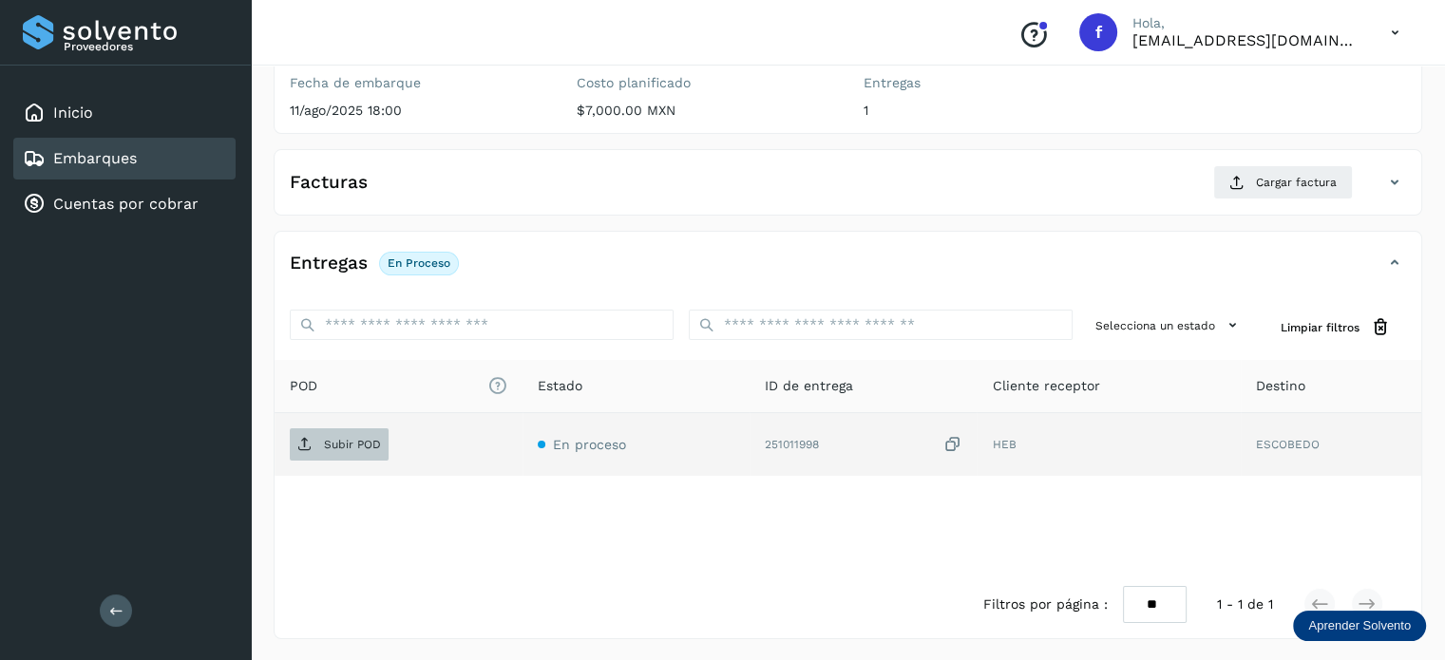
click at [346, 429] on span "Subir POD" at bounding box center [339, 444] width 99 height 30
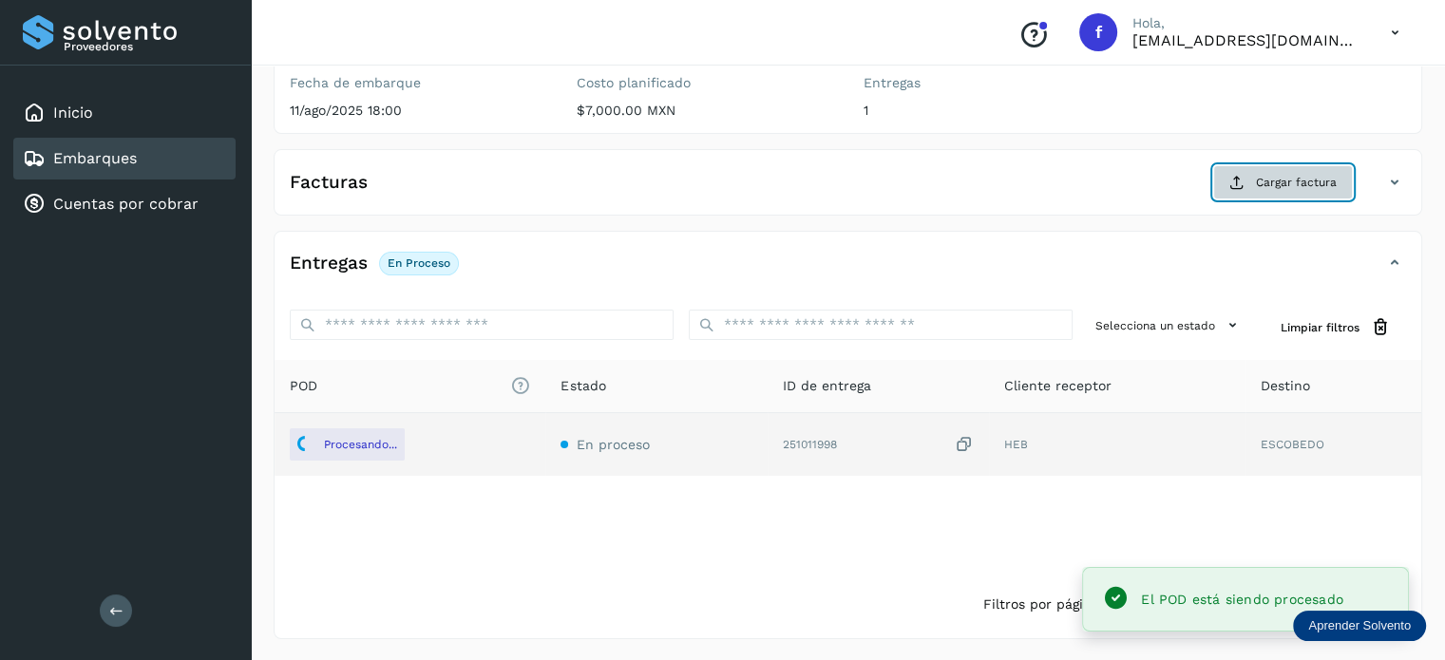
click at [1277, 181] on span "Cargar factura" at bounding box center [1296, 182] width 81 height 17
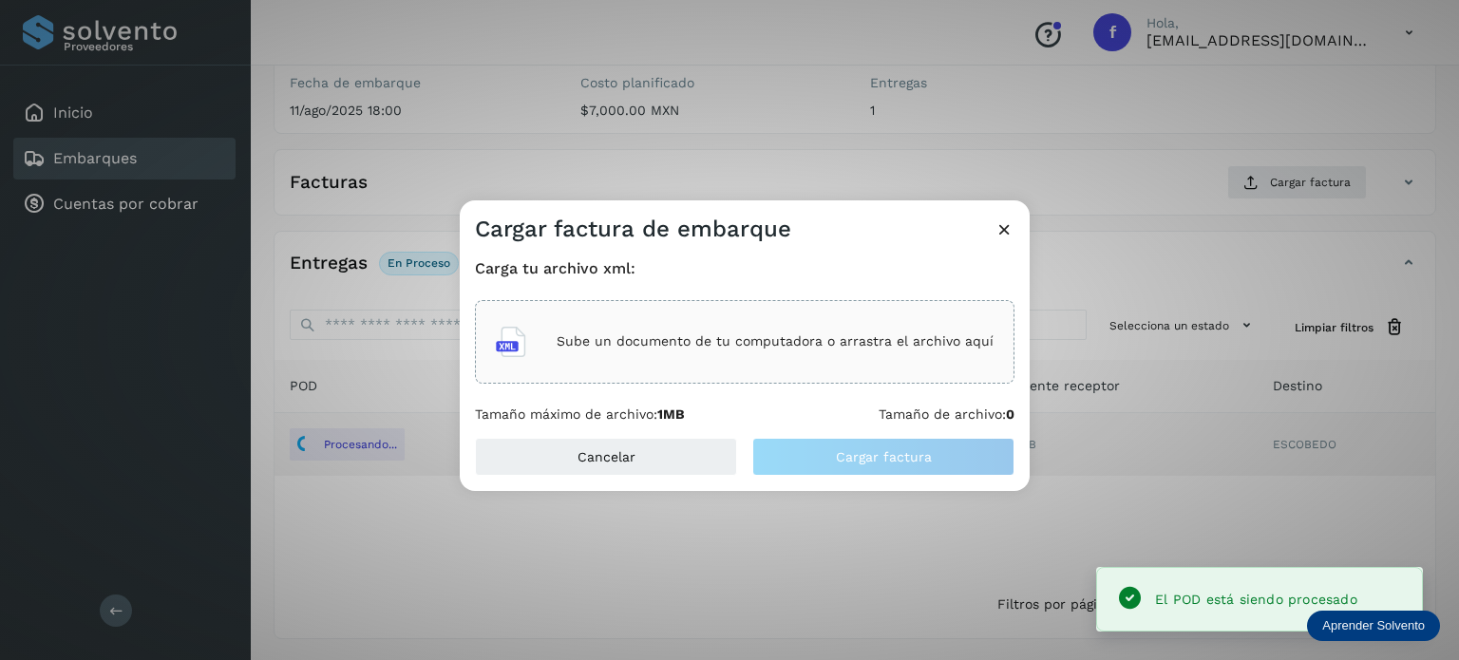
click at [578, 334] on p "Sube un documento de tu computadora o arrastra el archivo aquí" at bounding box center [775, 341] width 437 height 16
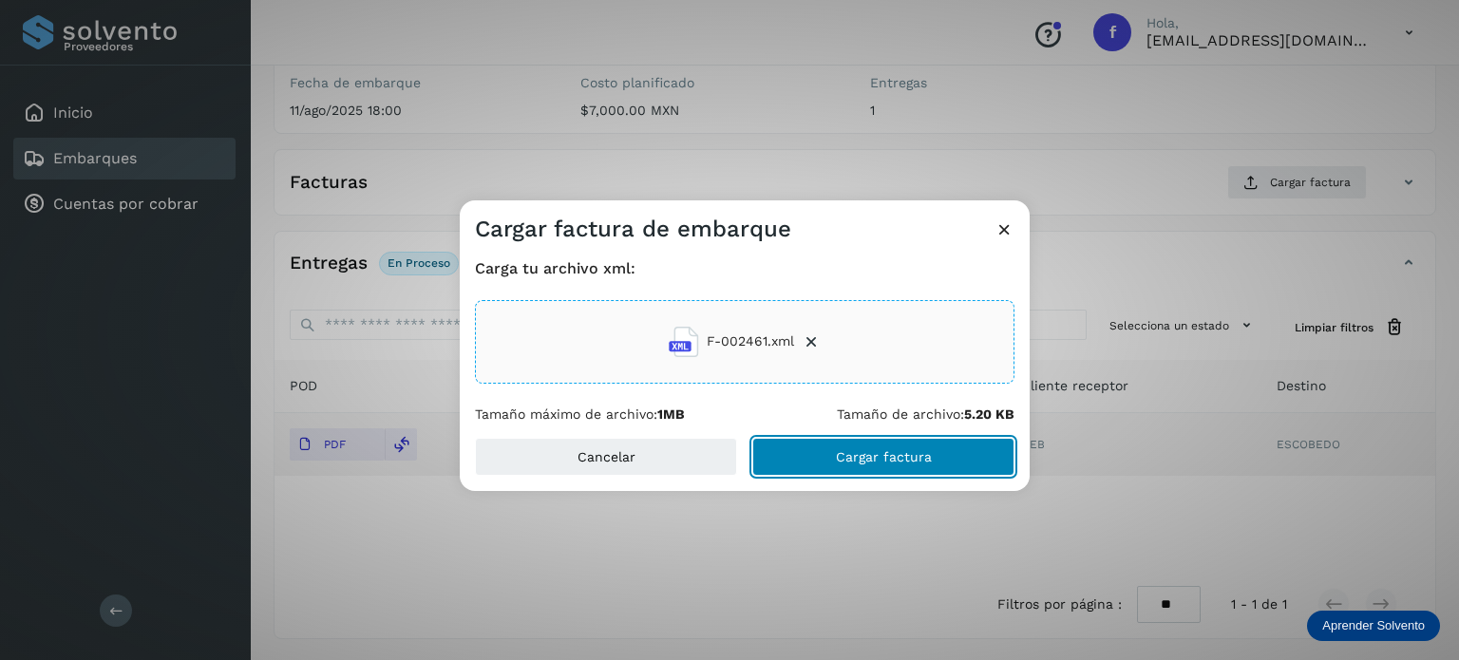
click at [892, 451] on span "Cargar factura" at bounding box center [884, 456] width 96 height 13
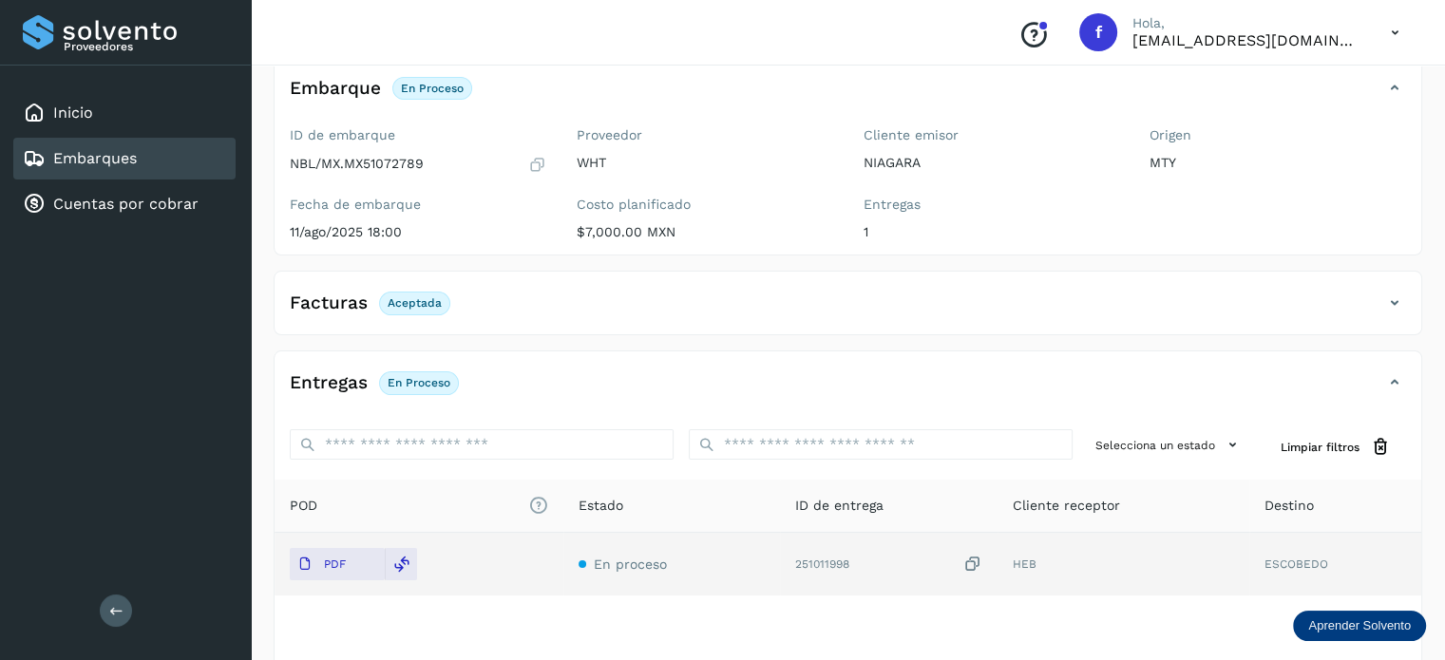
scroll to position [0, 0]
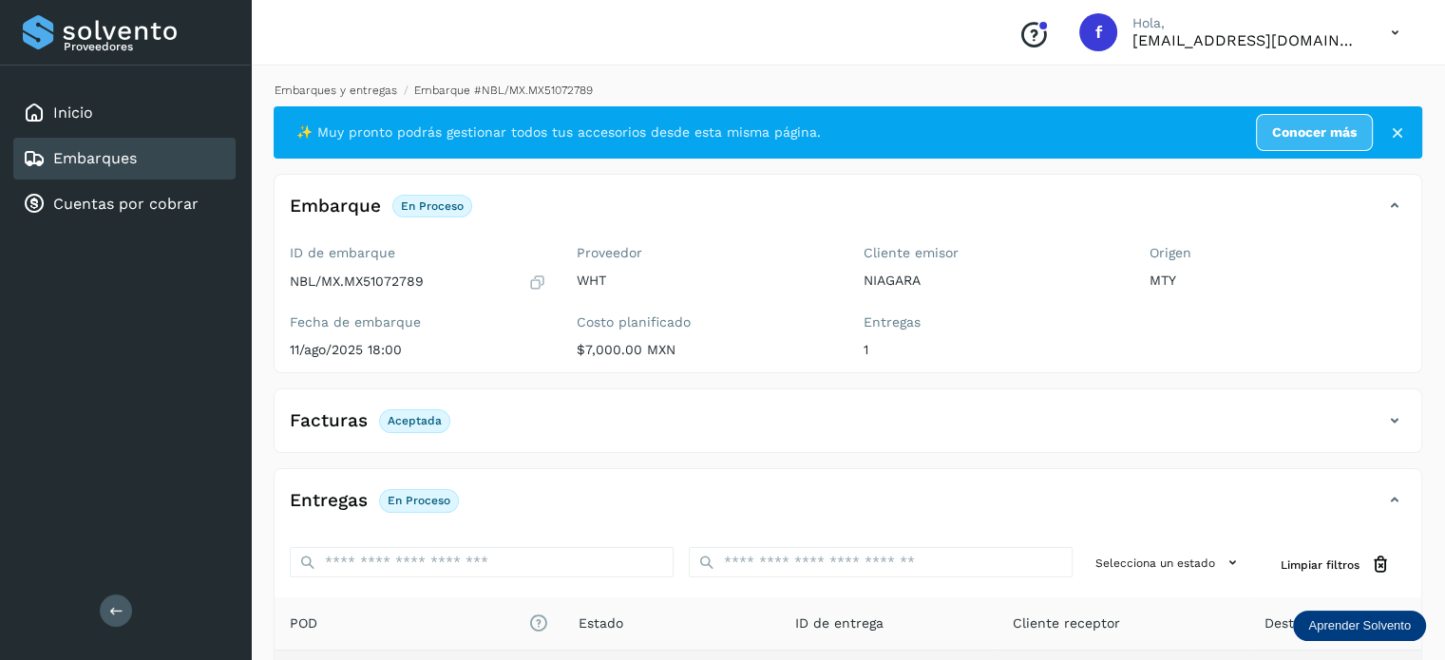
click at [350, 86] on link "Embarques y entregas" at bounding box center [336, 90] width 123 height 13
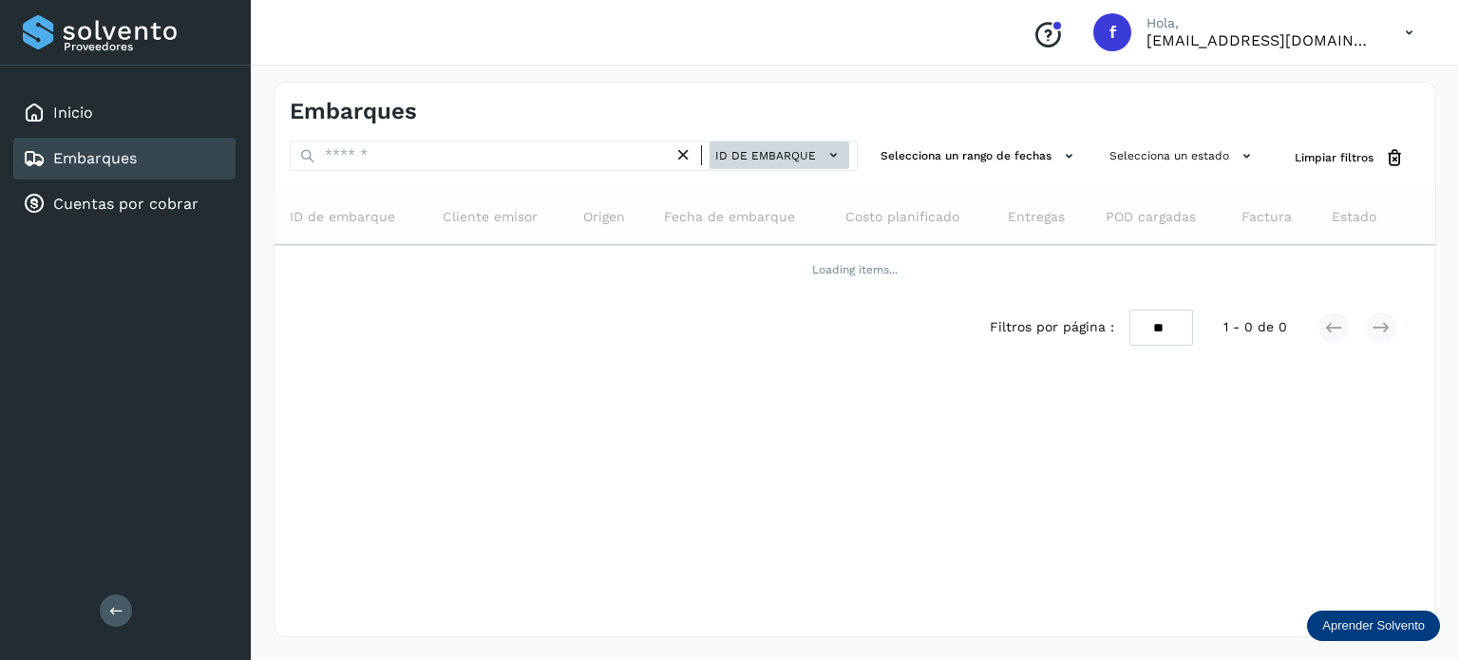
click at [750, 152] on span "ID de embarque" at bounding box center [765, 155] width 101 height 17
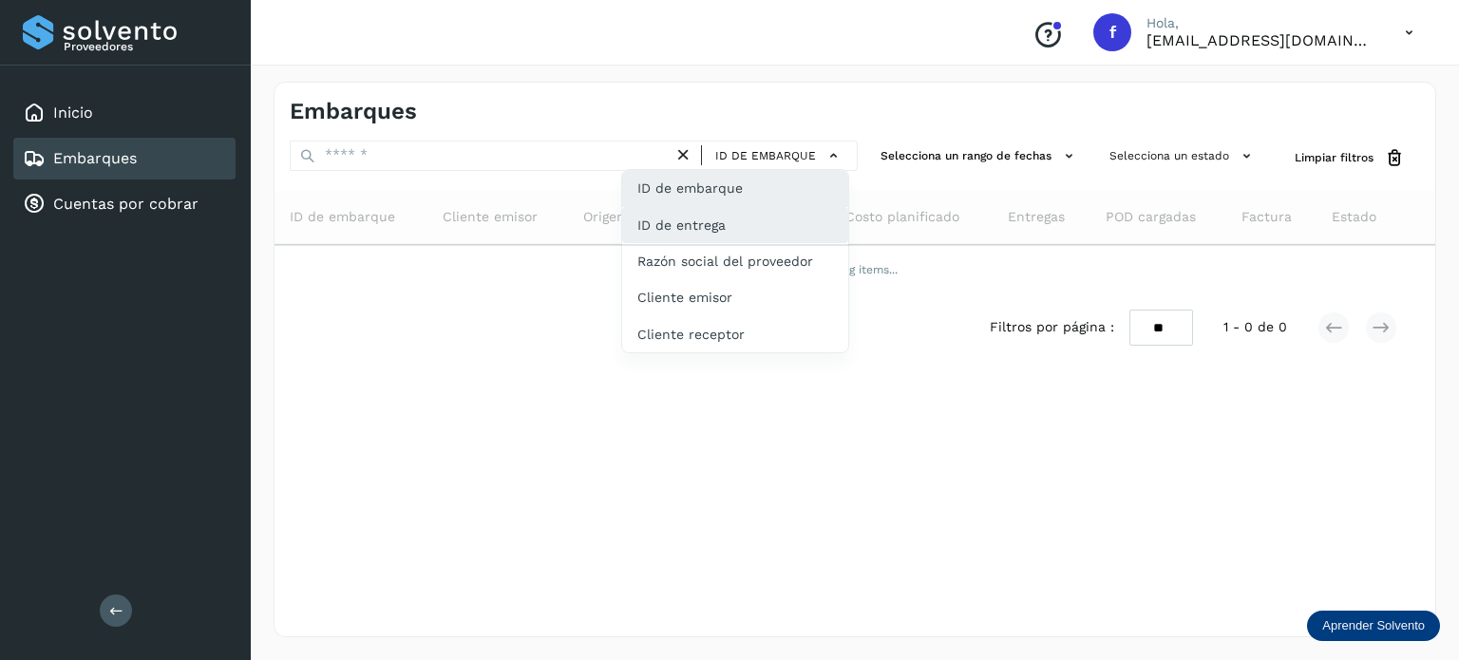
click at [733, 279] on div "ID de entrega" at bounding box center [735, 297] width 226 height 36
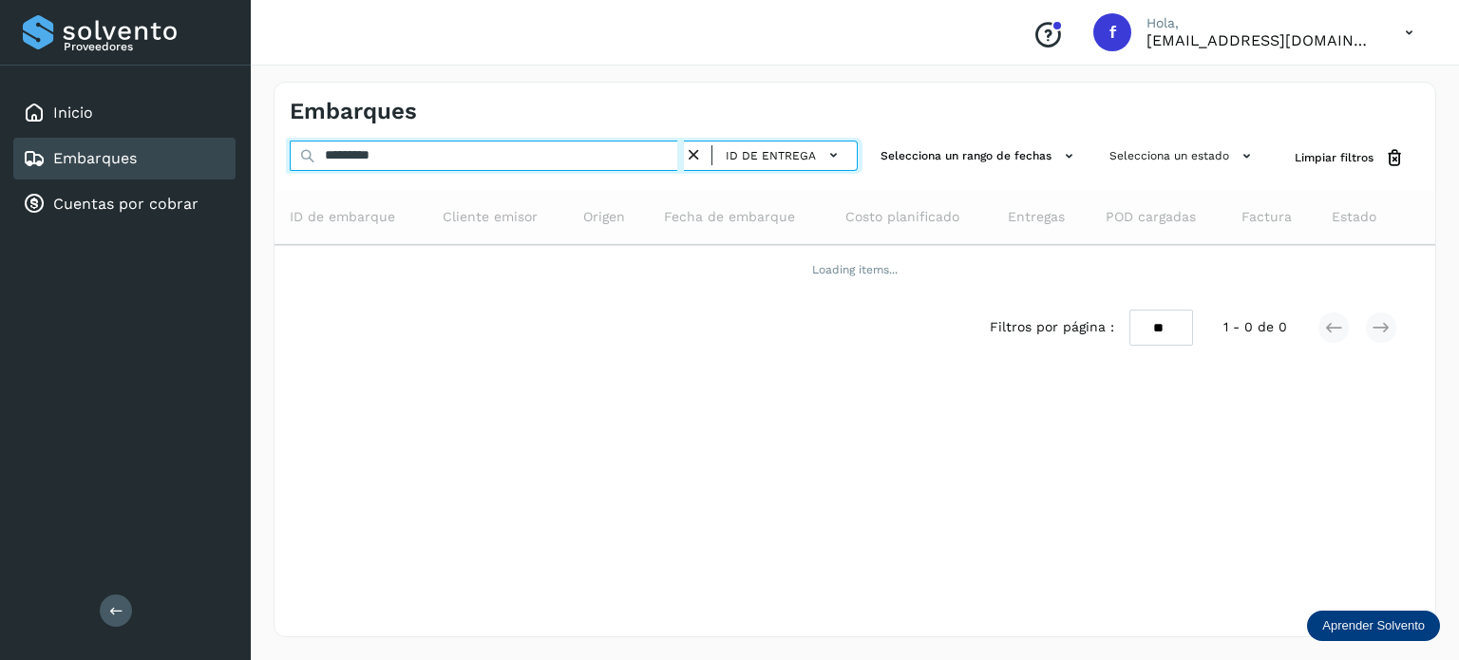
click at [415, 162] on input "*********" at bounding box center [487, 156] width 394 height 30
drag, startPoint x: 359, startPoint y: 161, endPoint x: 249, endPoint y: 155, distance: 110.3
click at [262, 155] on div "Embarques ********* ID de entrega Selecciona un rango de fechas Selecciona un e…" at bounding box center [855, 359] width 1208 height 601
paste input "text"
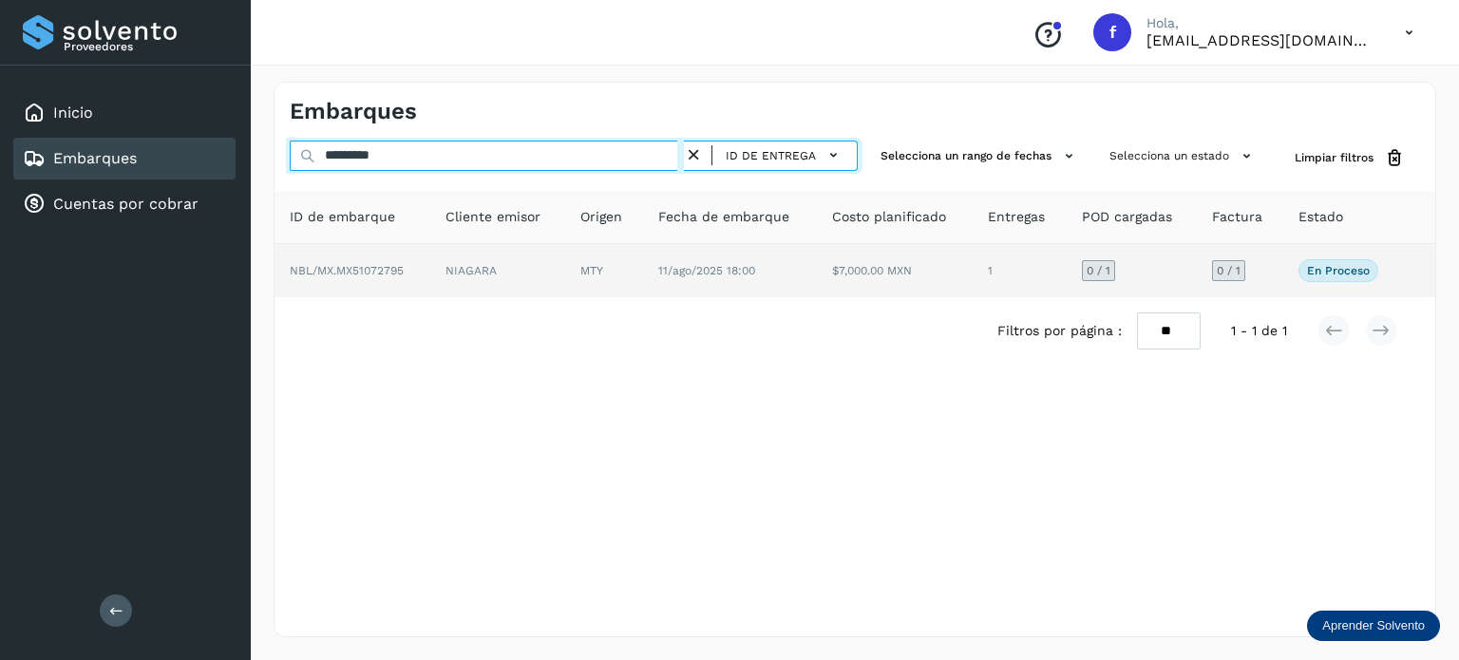
type input "*********"
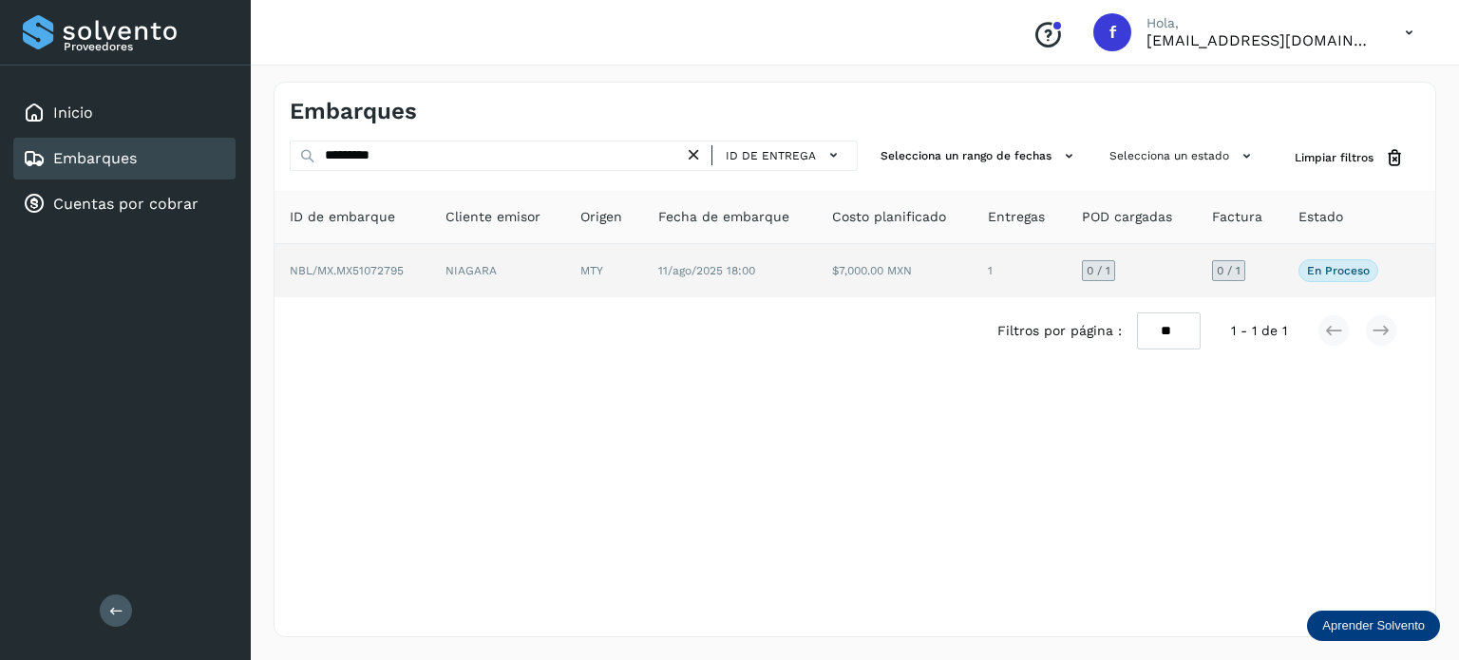
click at [357, 269] on span "NBL/MX.MX51072795" at bounding box center [347, 270] width 114 height 13
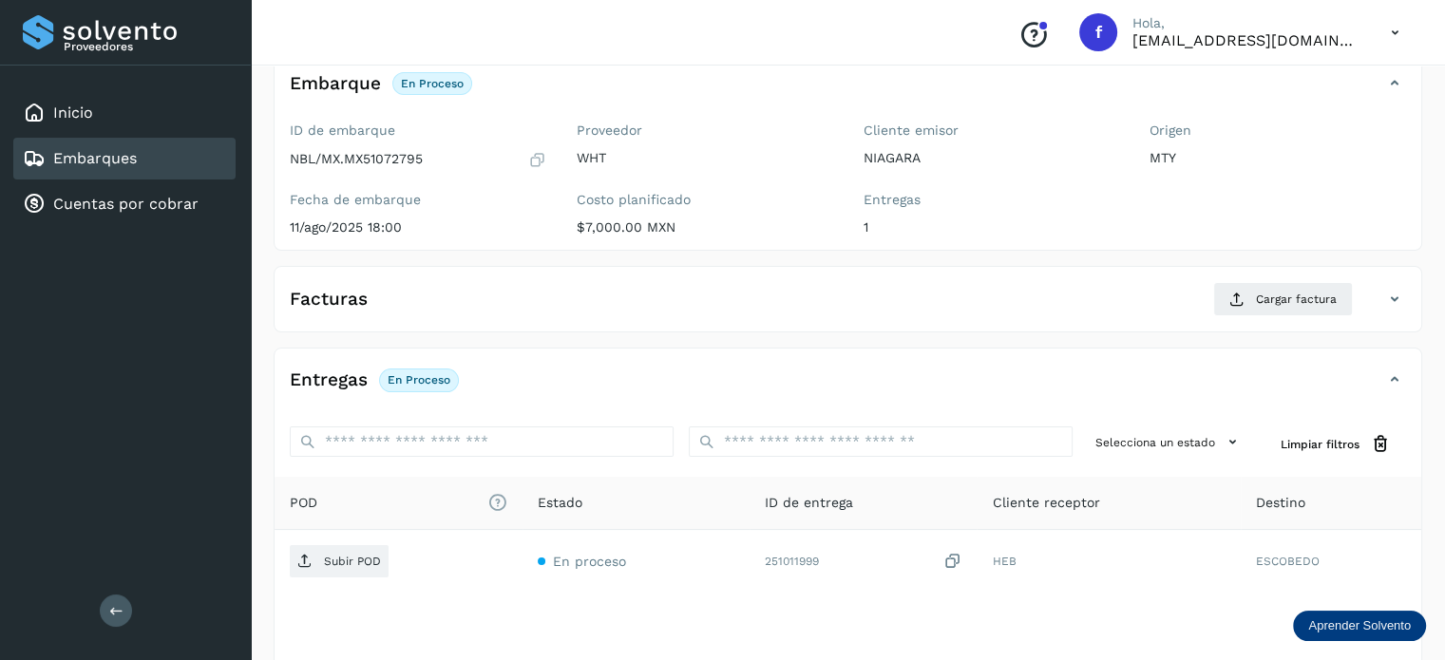
scroll to position [239, 0]
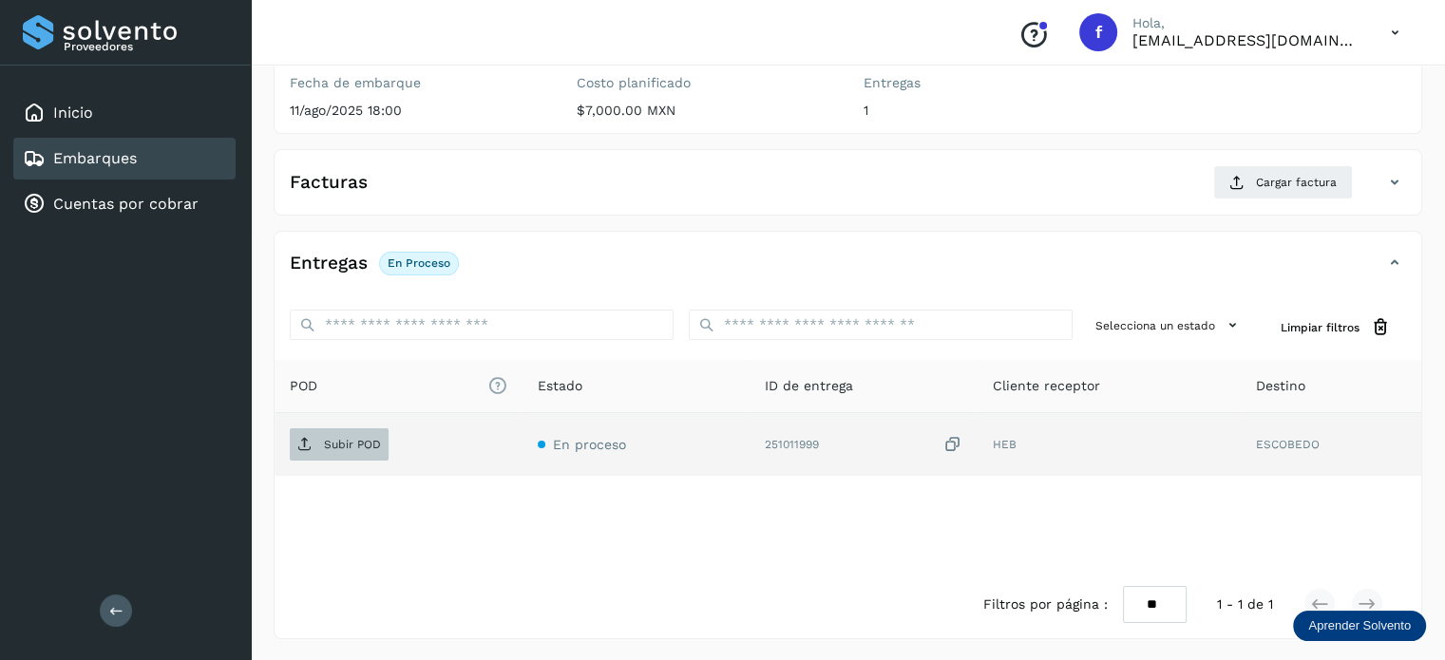
click at [348, 451] on span "Subir POD" at bounding box center [339, 444] width 99 height 30
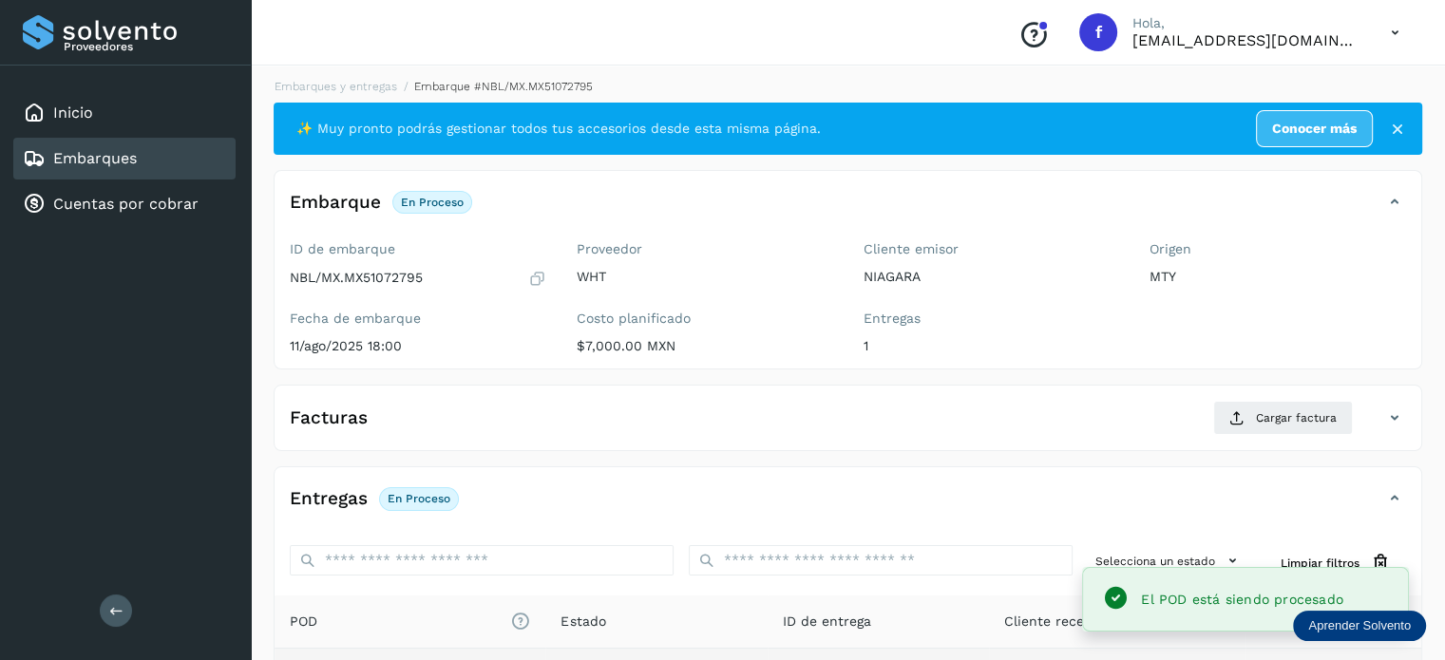
scroll to position [0, 0]
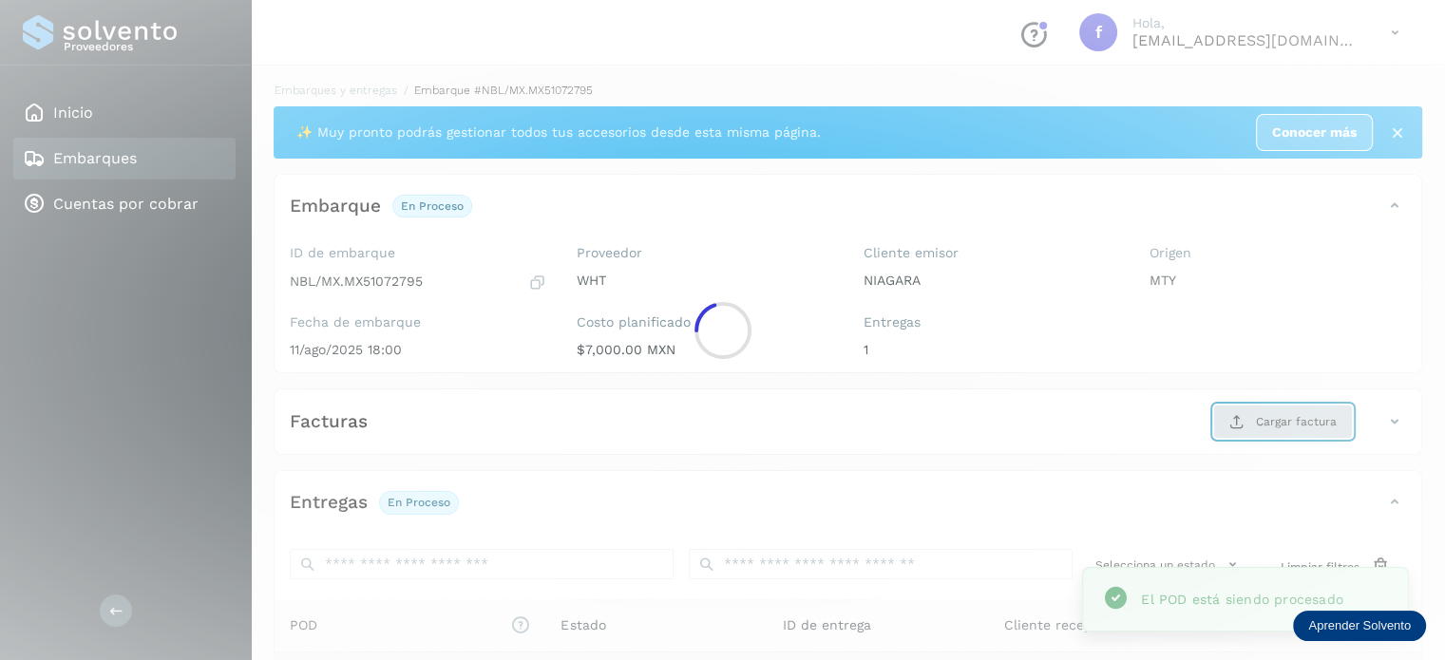
drag, startPoint x: 1245, startPoint y: 409, endPoint x: 1060, endPoint y: 388, distance: 186.4
click at [1245, 409] on main "Proveedores Inicio Embarques Cuentas por cobrar Salir Conoce nuestros beneficio…" at bounding box center [722, 450] width 1445 height 901
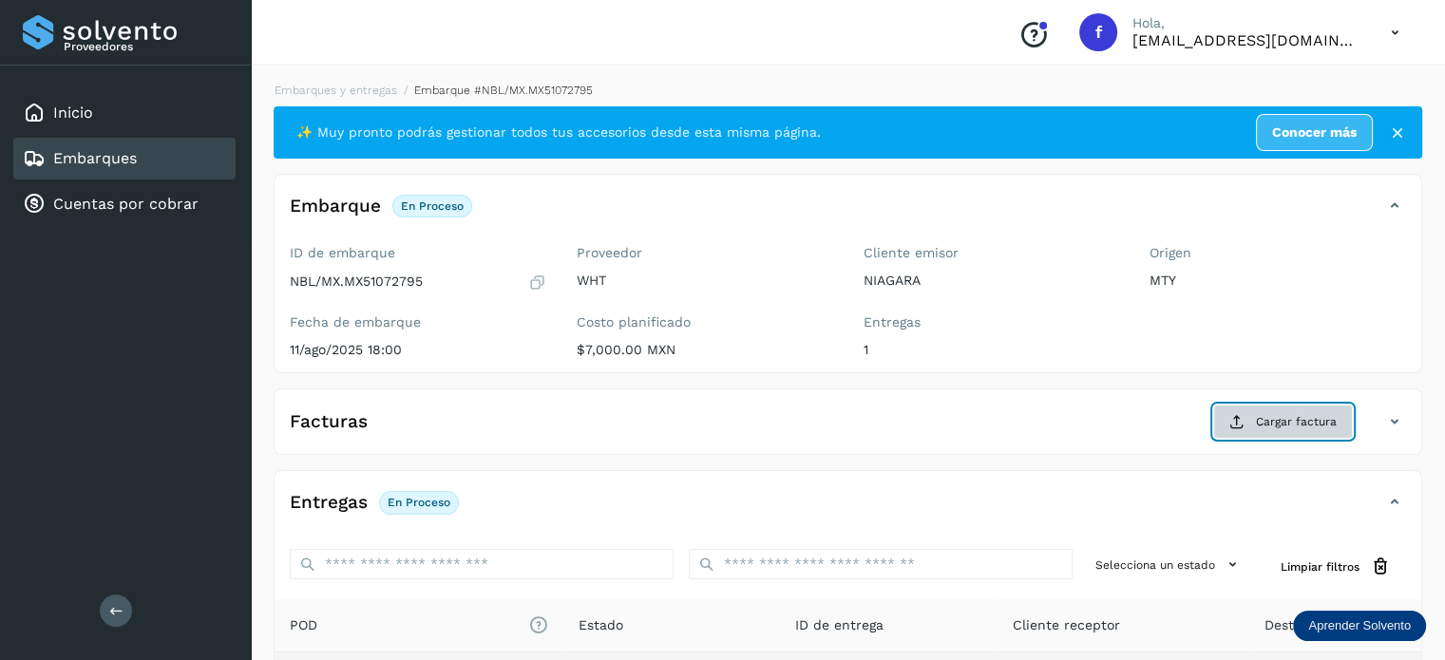
click at [1284, 416] on span "Cargar factura" at bounding box center [1296, 421] width 81 height 17
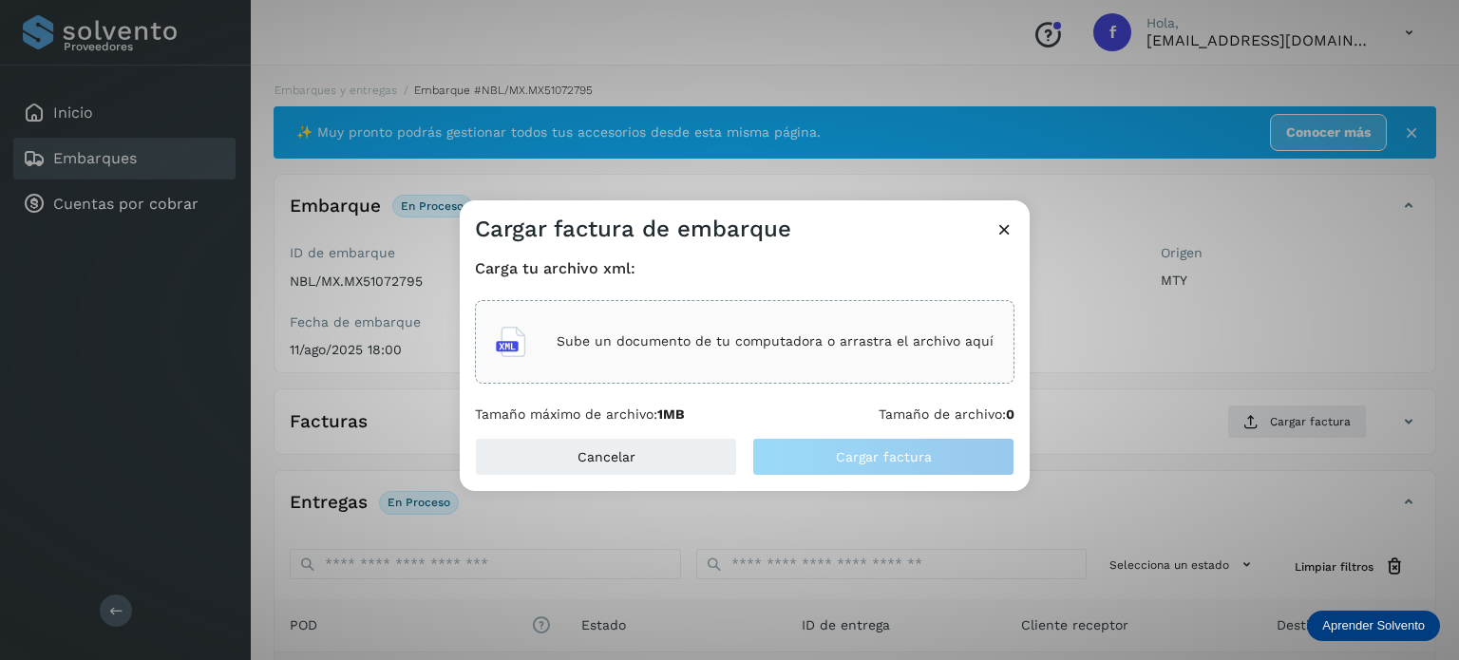
click at [868, 333] on p "Sube un documento de tu computadora o arrastra el archivo aquí" at bounding box center [775, 341] width 437 height 16
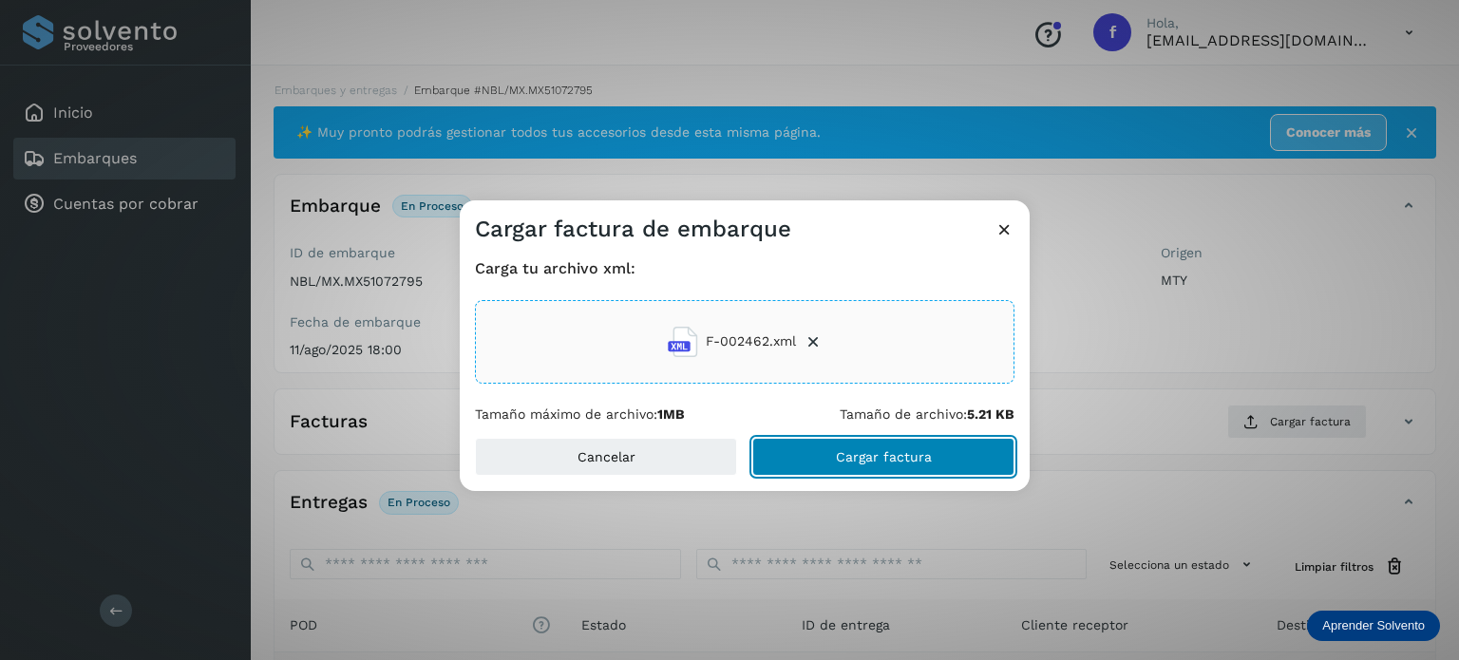
click at [790, 453] on button "Cargar factura" at bounding box center [883, 457] width 262 height 38
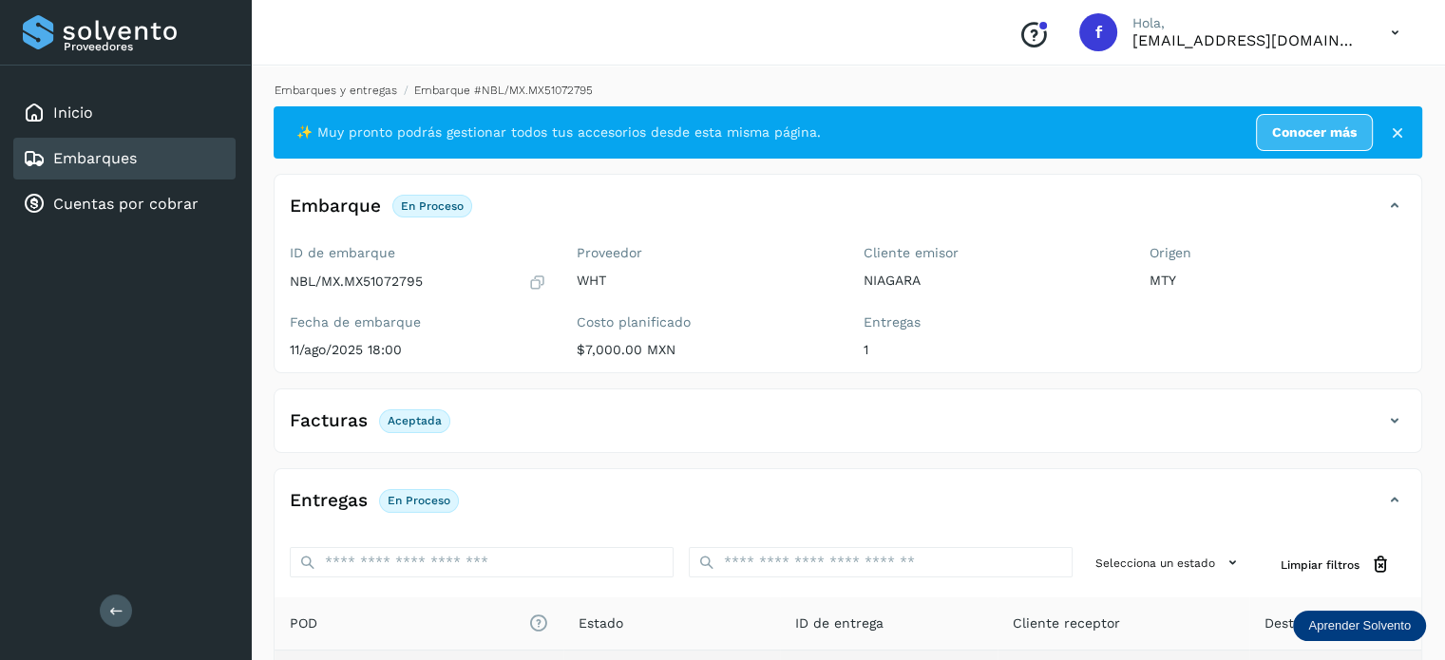
click at [353, 87] on link "Embarques y entregas" at bounding box center [336, 90] width 123 height 13
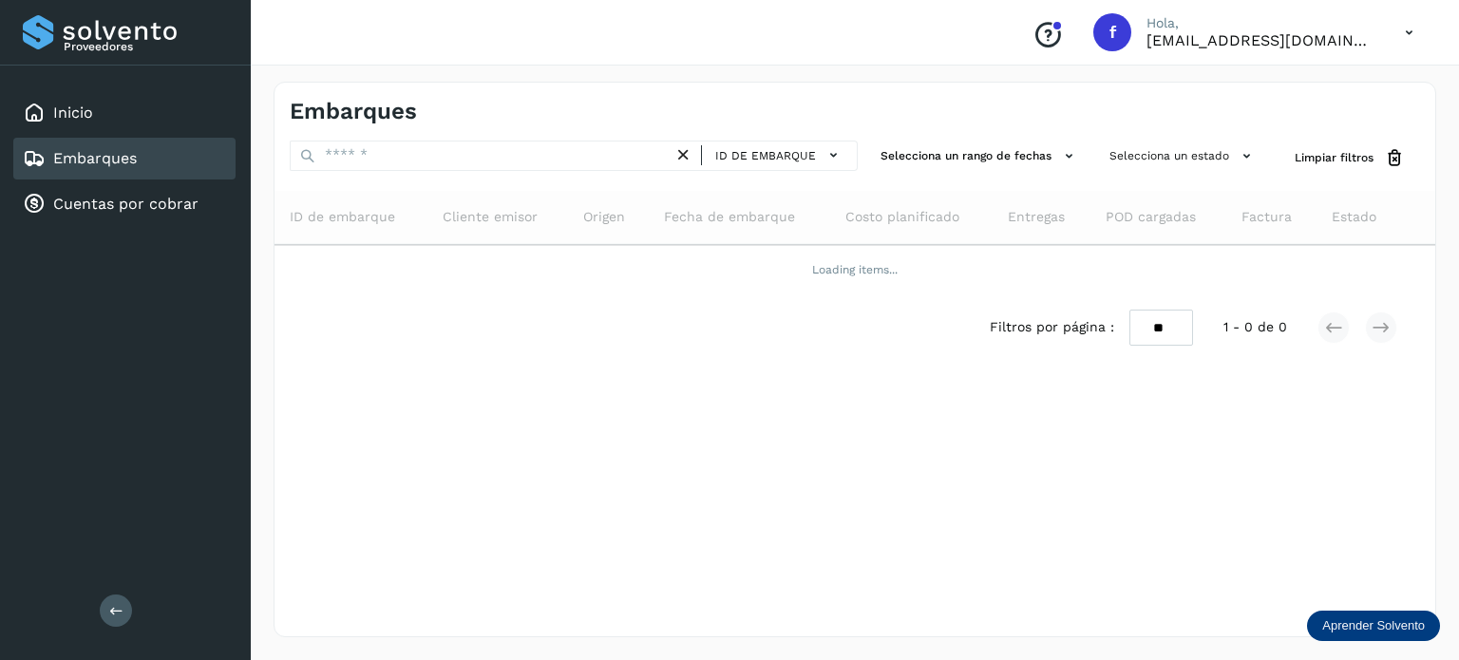
click at [729, 136] on div "Embarques ID de embarque Selecciona un rango de fechas Selecciona un estado Lim…" at bounding box center [855, 360] width 1163 height 556
click at [745, 150] on span "ID de embarque" at bounding box center [765, 155] width 101 height 17
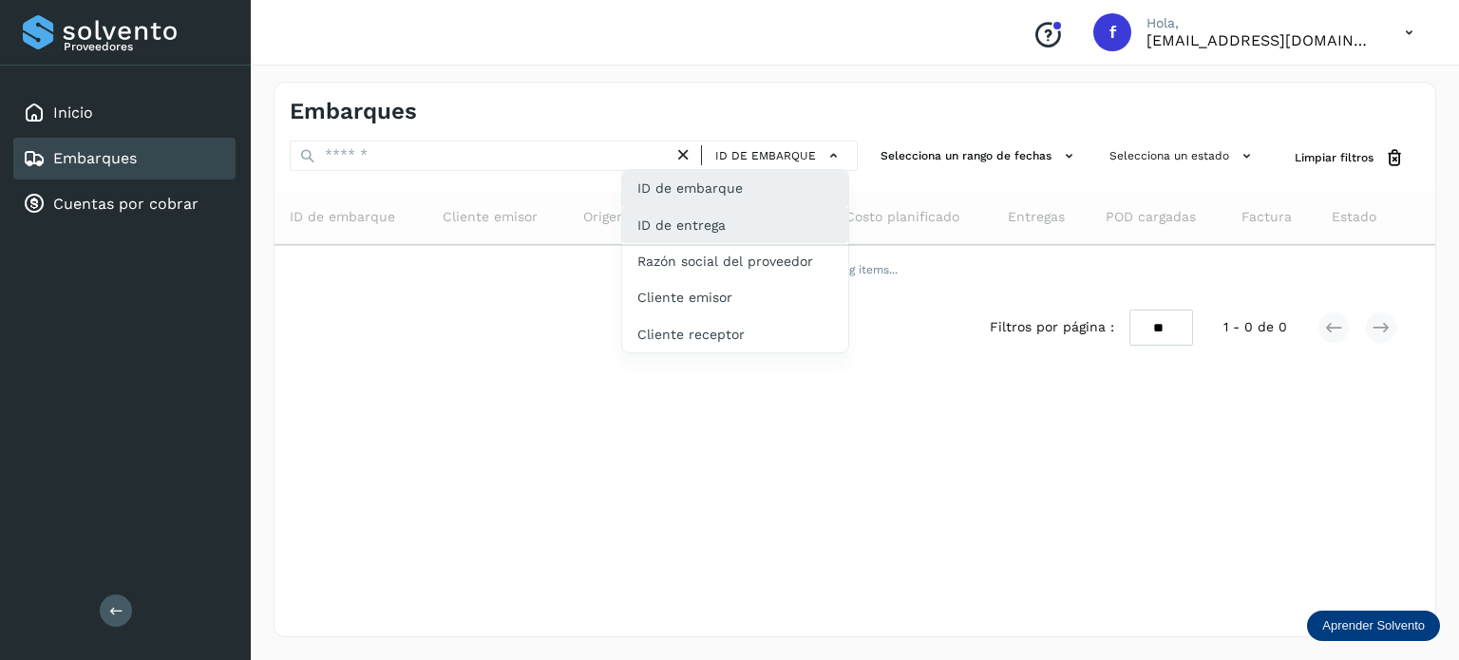
click at [722, 279] on div "ID de entrega" at bounding box center [735, 297] width 226 height 36
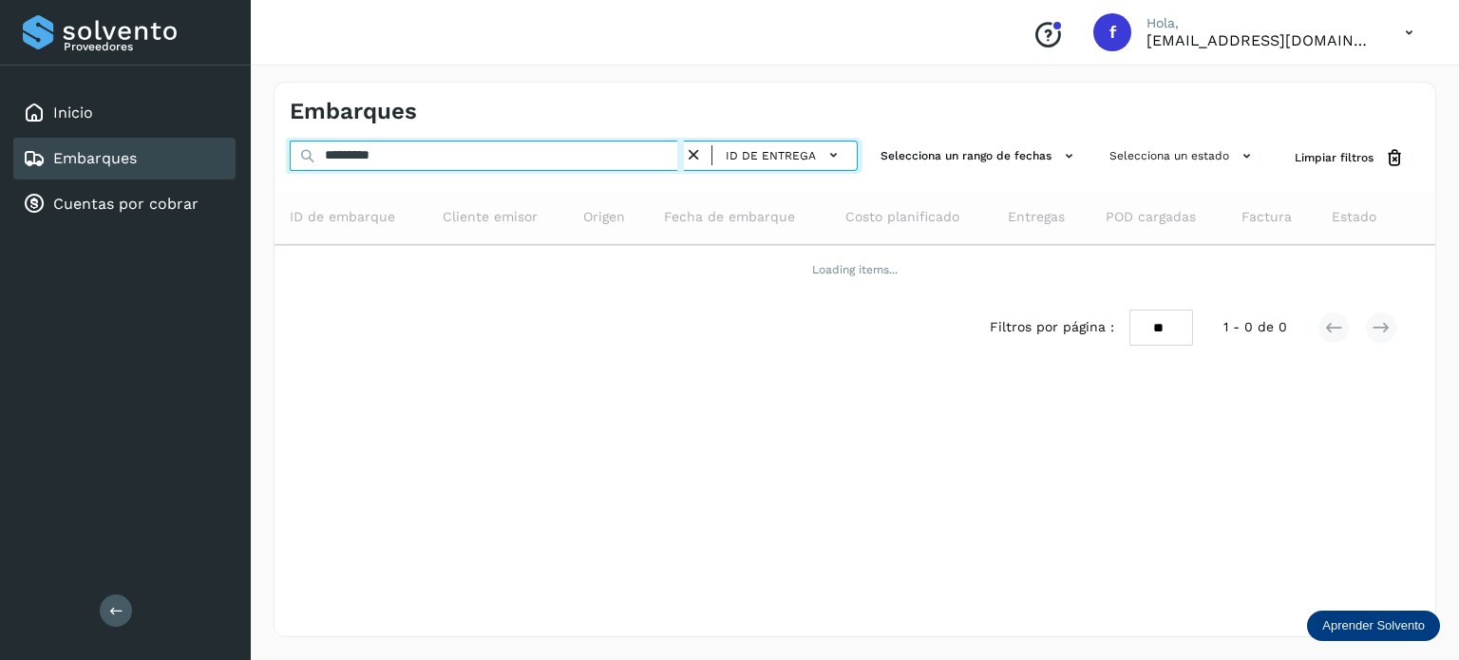
click at [444, 158] on input "*********" at bounding box center [487, 156] width 394 height 30
drag, startPoint x: 293, startPoint y: 152, endPoint x: 137, endPoint y: 143, distance: 156.0
click at [122, 141] on div "Proveedores Inicio Embarques Cuentas por cobrar Salir Conoce nuestros beneficio…" at bounding box center [729, 330] width 1459 height 660
paste input "text"
type input "********"
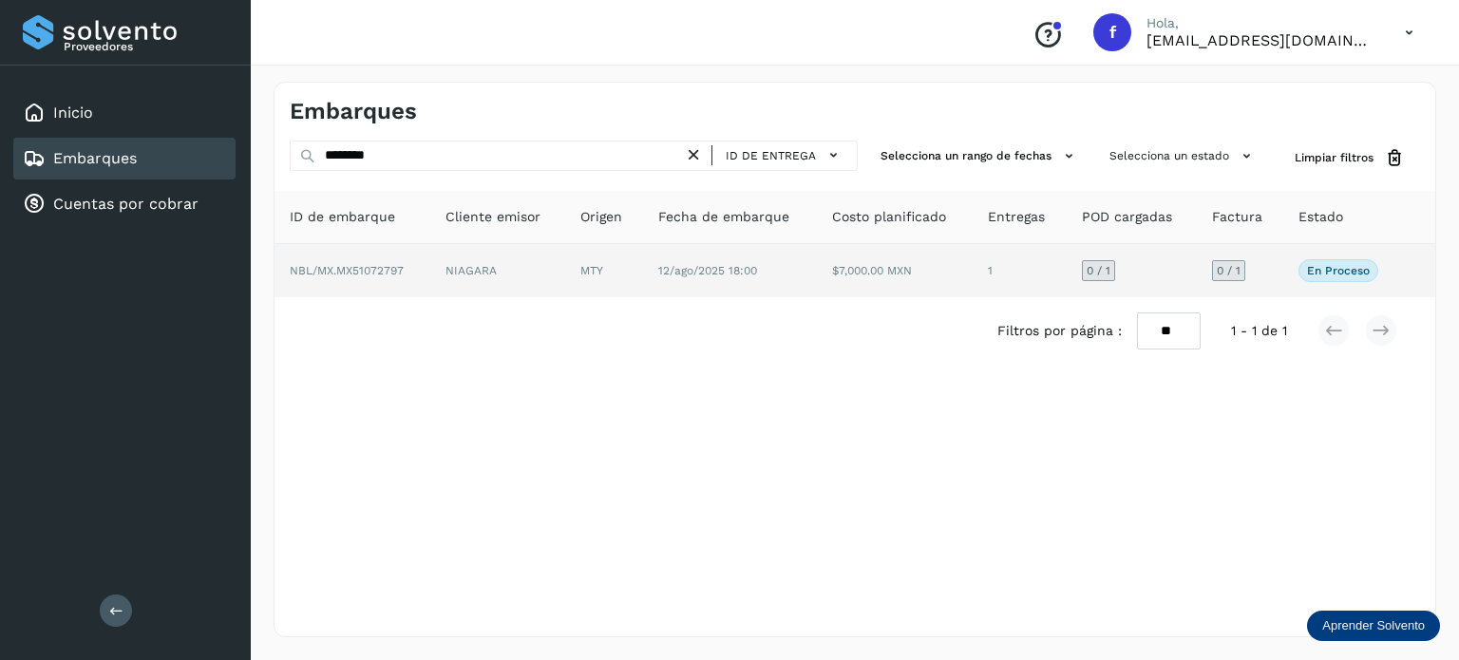
click at [1323, 268] on p "En proceso" at bounding box center [1338, 270] width 63 height 13
click at [430, 282] on td "NBL/MX.MX51072797" at bounding box center [497, 270] width 135 height 53
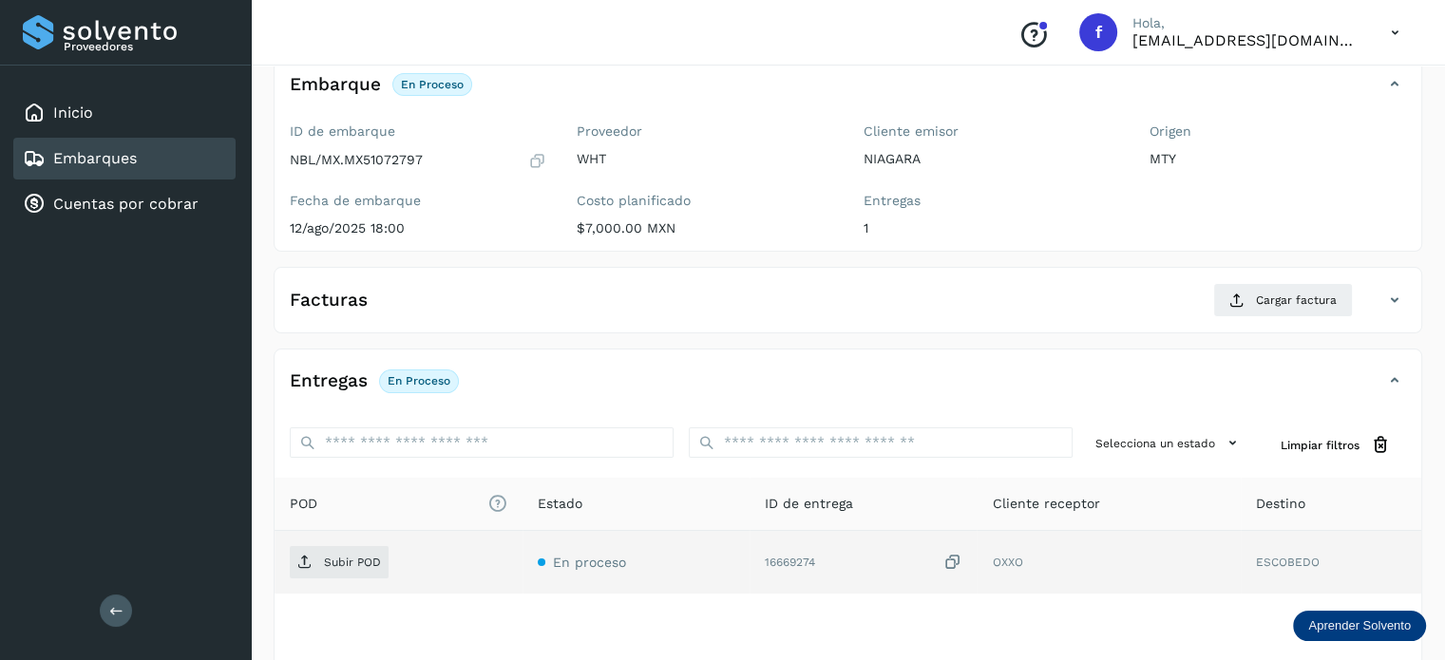
scroll to position [239, 0]
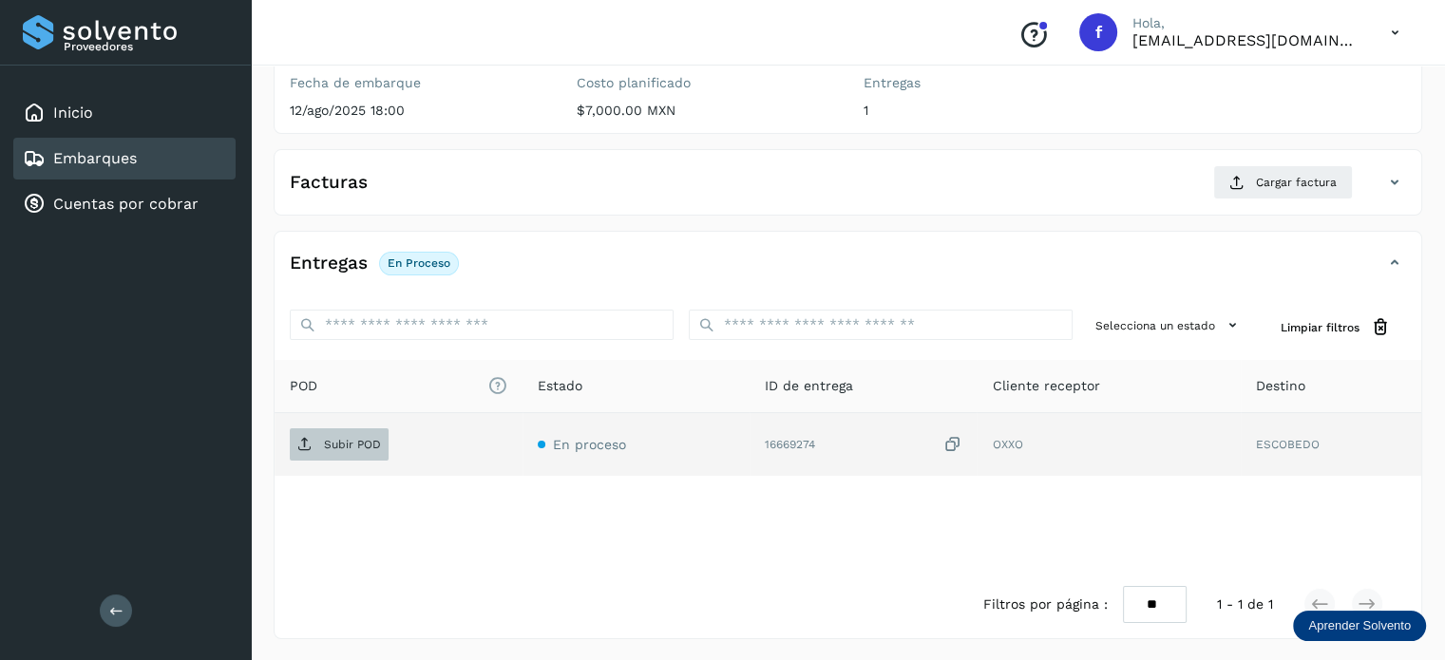
click at [349, 446] on p "Subir POD" at bounding box center [352, 444] width 57 height 13
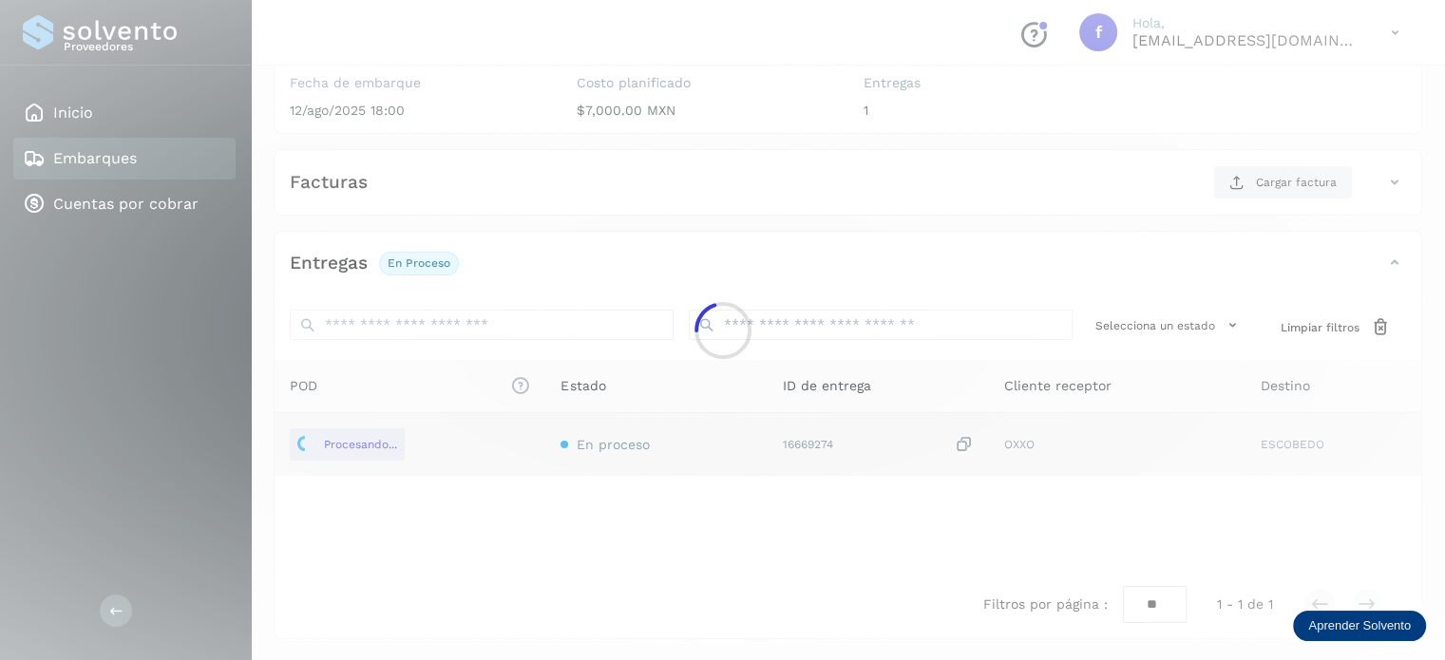
click at [331, 467] on div at bounding box center [722, 330] width 1445 height 660
click at [355, 452] on div at bounding box center [722, 330] width 1445 height 660
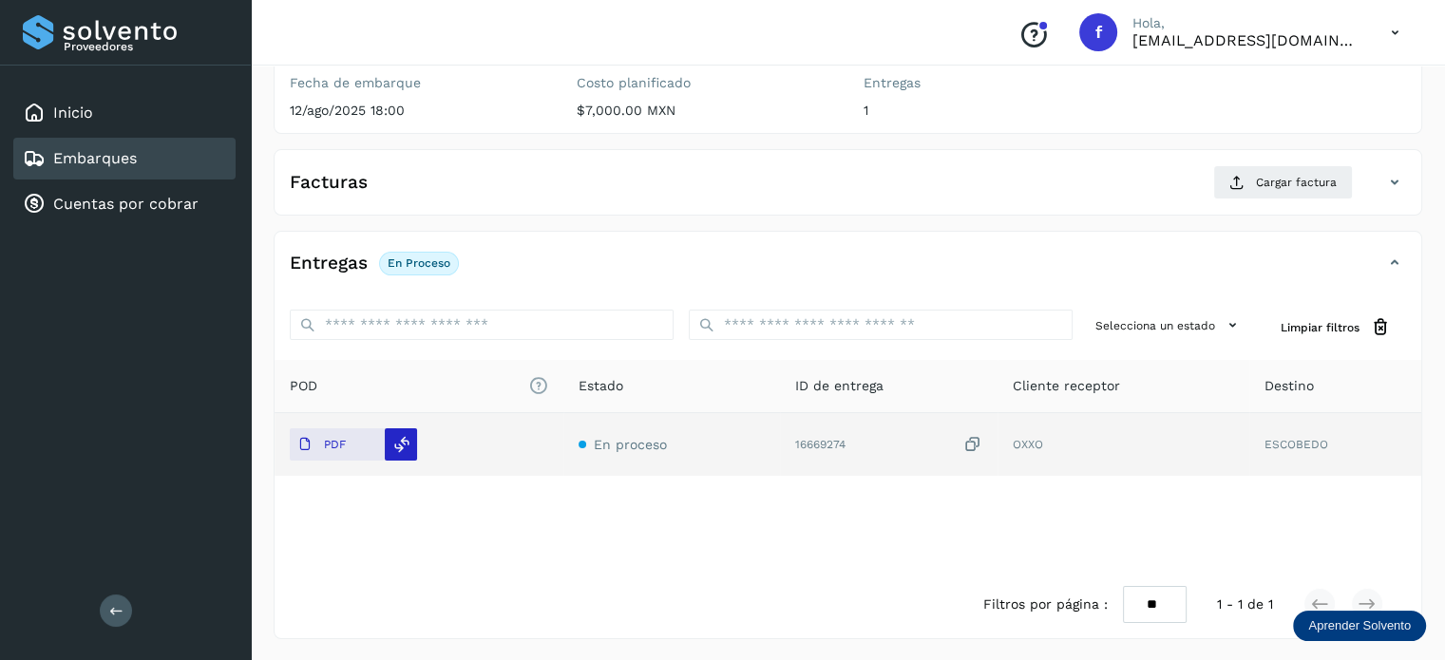
click at [403, 441] on icon at bounding box center [401, 444] width 17 height 17
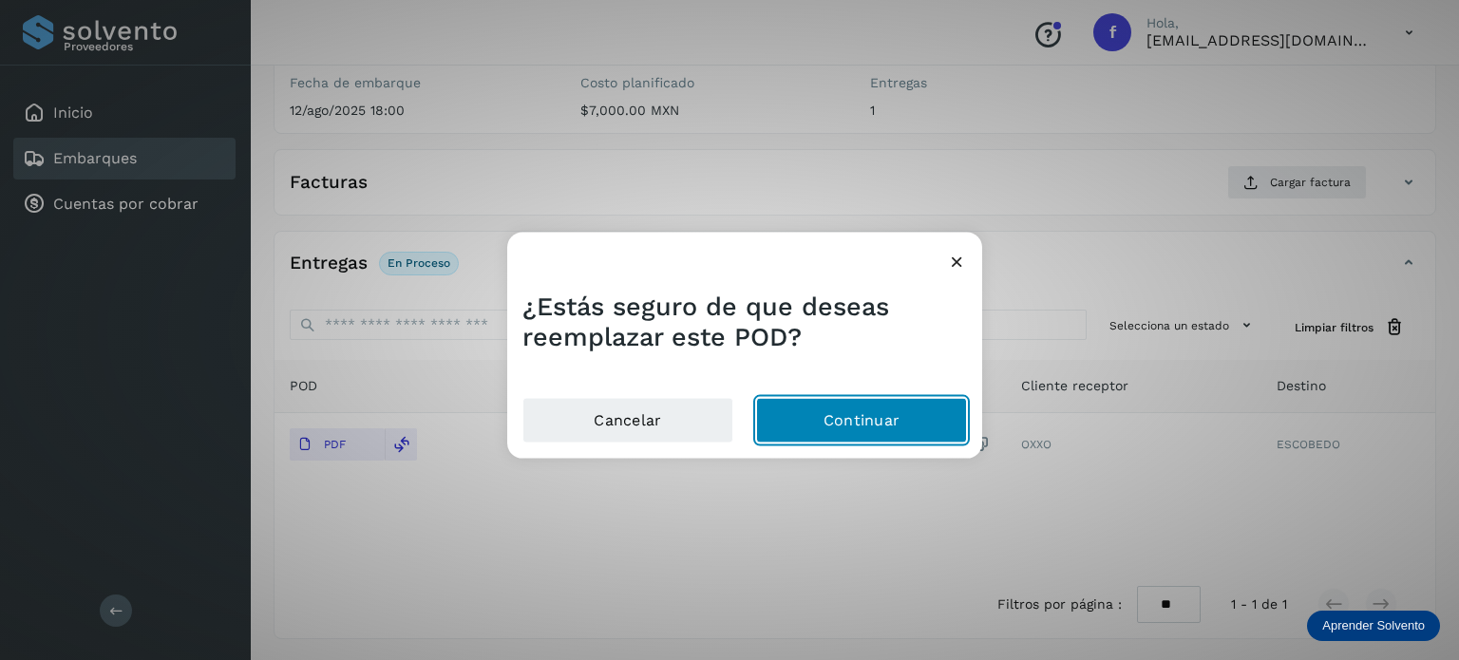
click at [840, 423] on button "Continuar" at bounding box center [861, 421] width 211 height 46
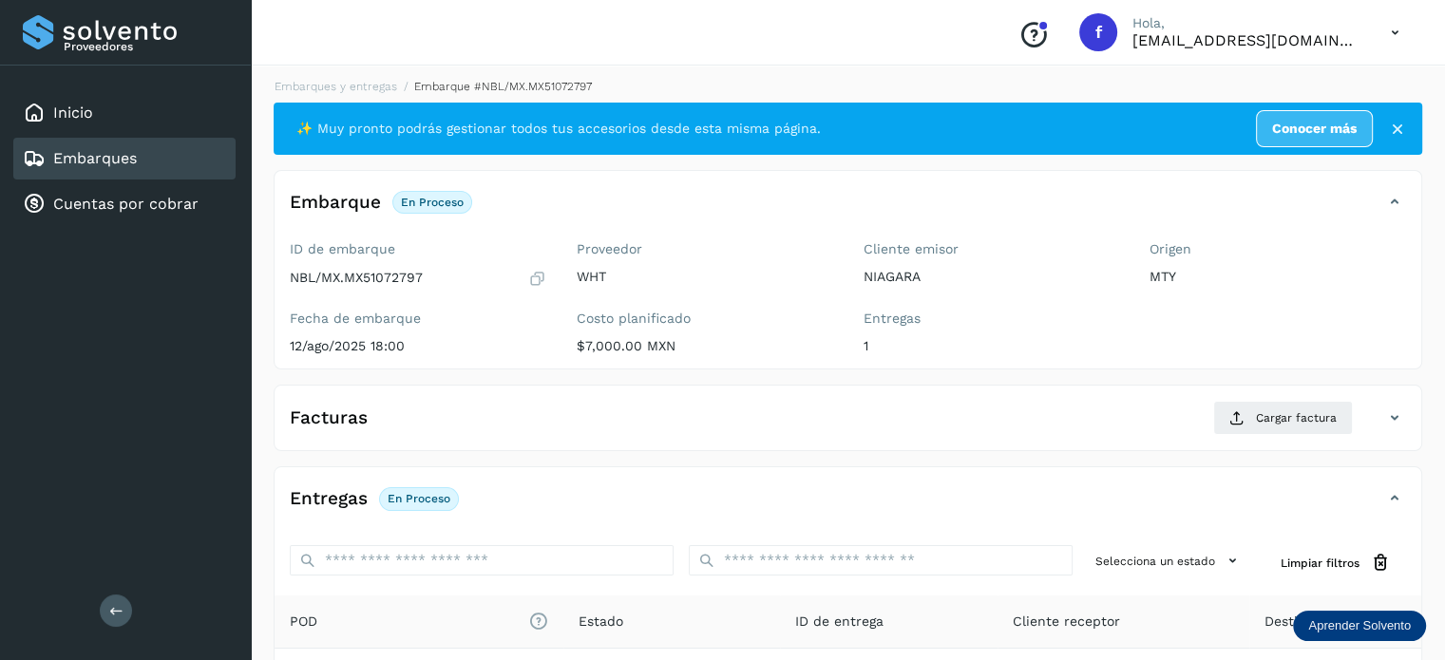
scroll to position [0, 0]
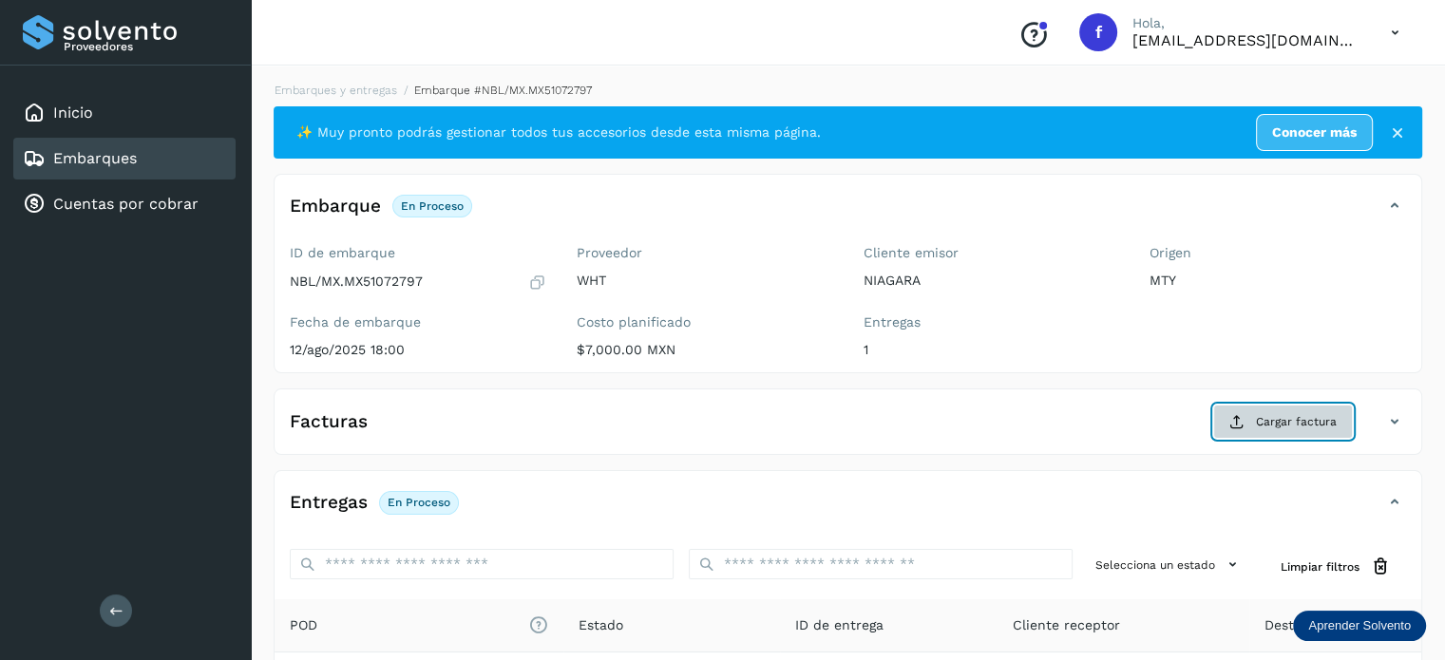
click at [1256, 415] on button "Cargar factura" at bounding box center [1283, 422] width 140 height 34
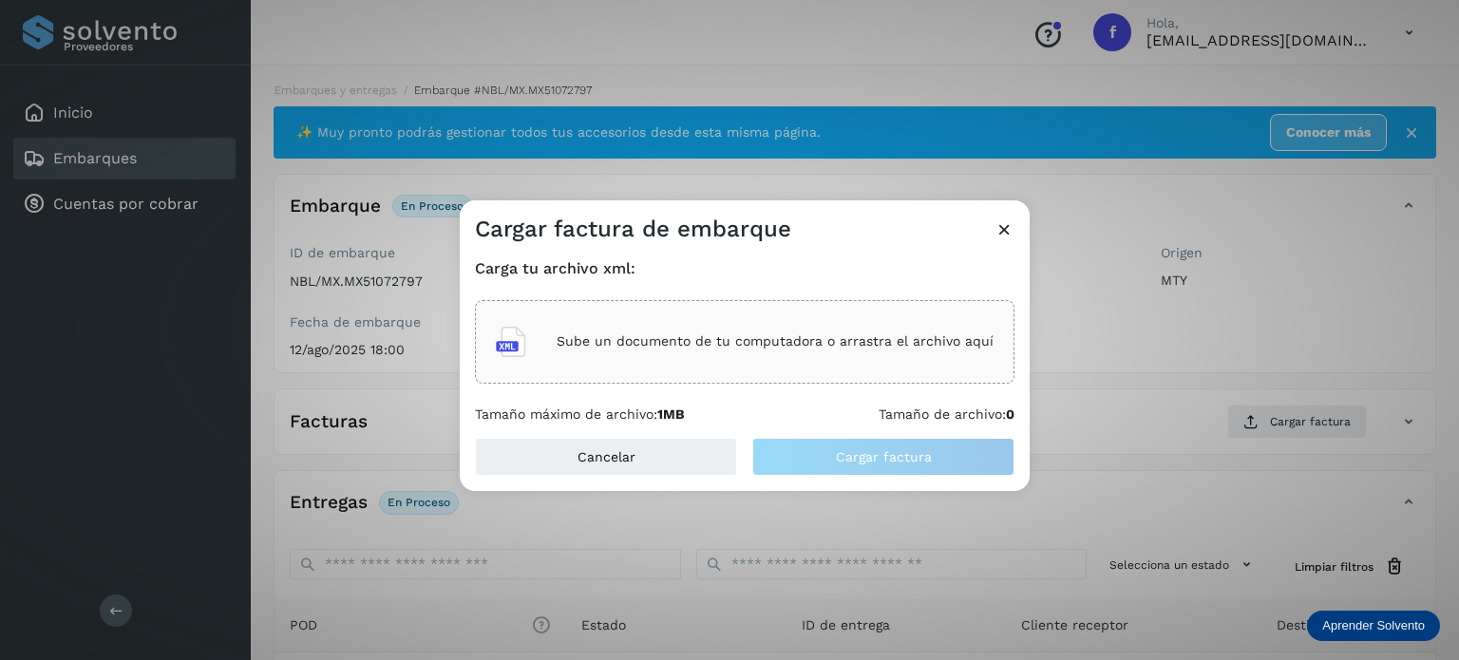
click at [648, 345] on p "Sube un documento de tu computadora o arrastra el archivo aquí" at bounding box center [775, 341] width 437 height 16
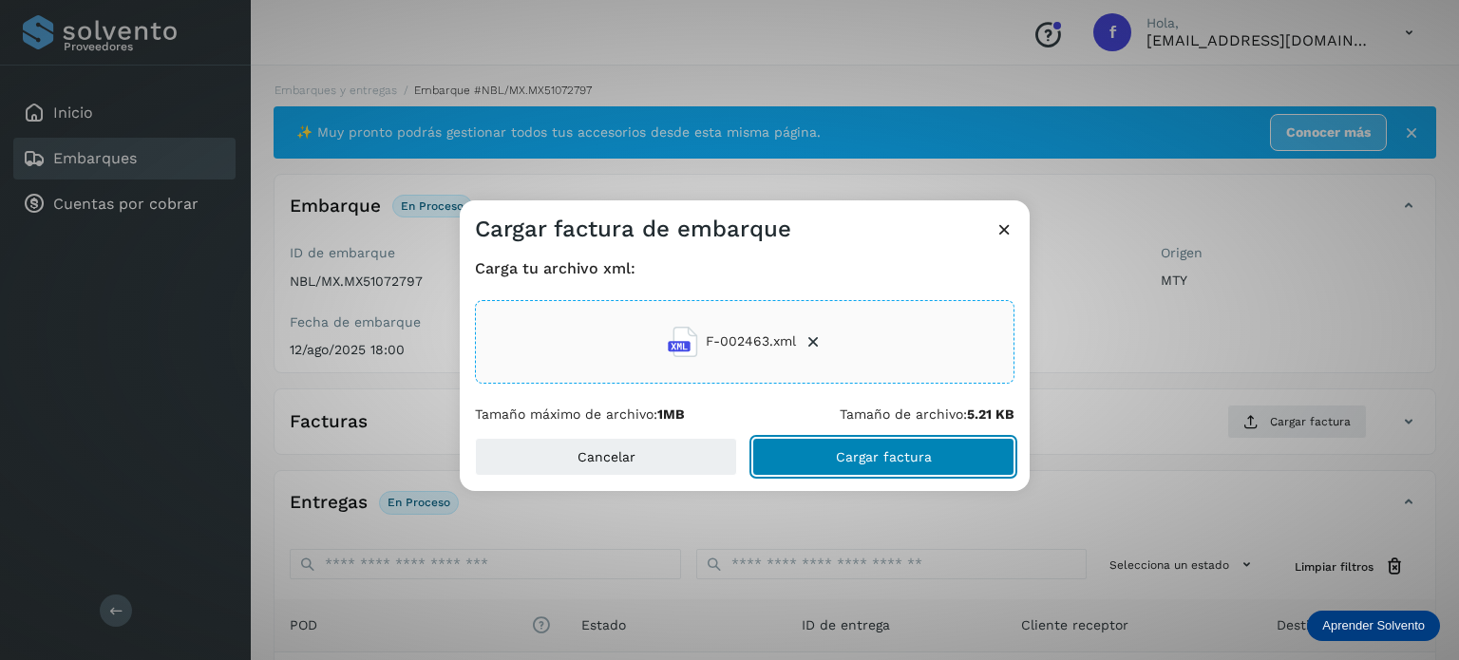
click at [787, 456] on button "Cargar factura" at bounding box center [883, 457] width 262 height 38
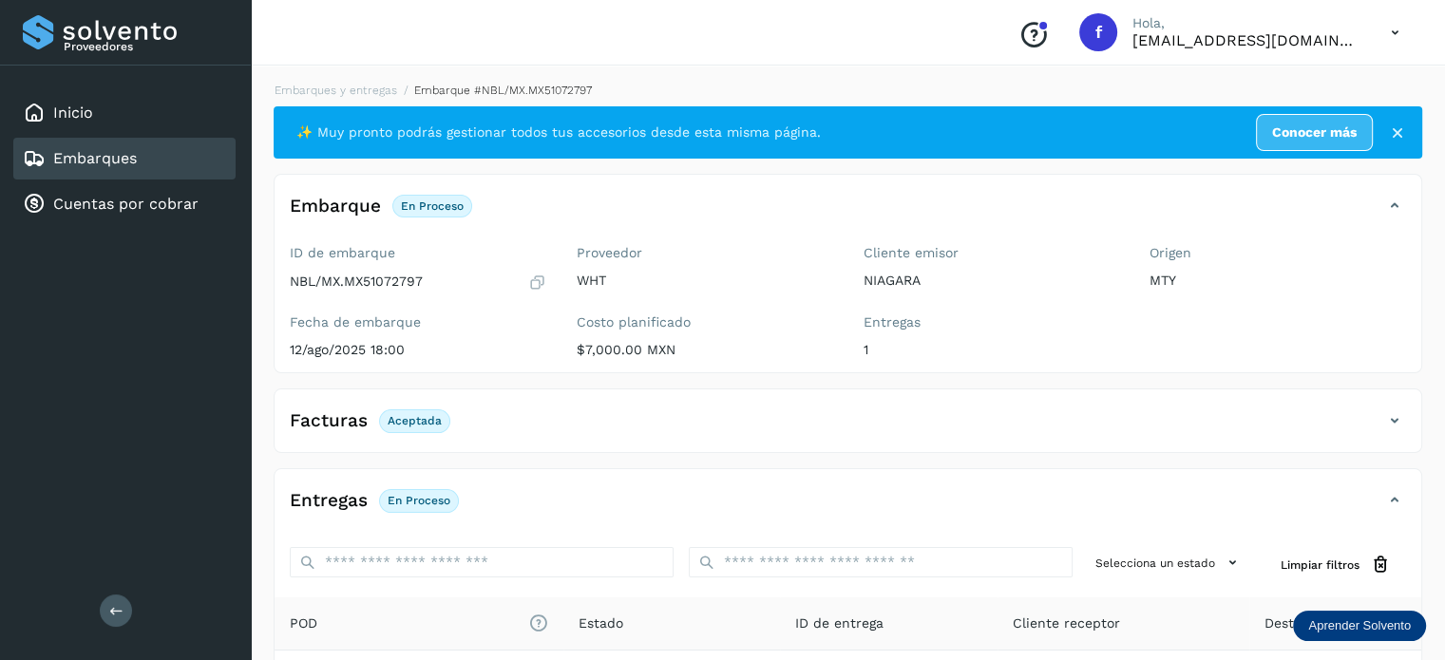
click at [111, 155] on link "Embarques" at bounding box center [95, 158] width 84 height 18
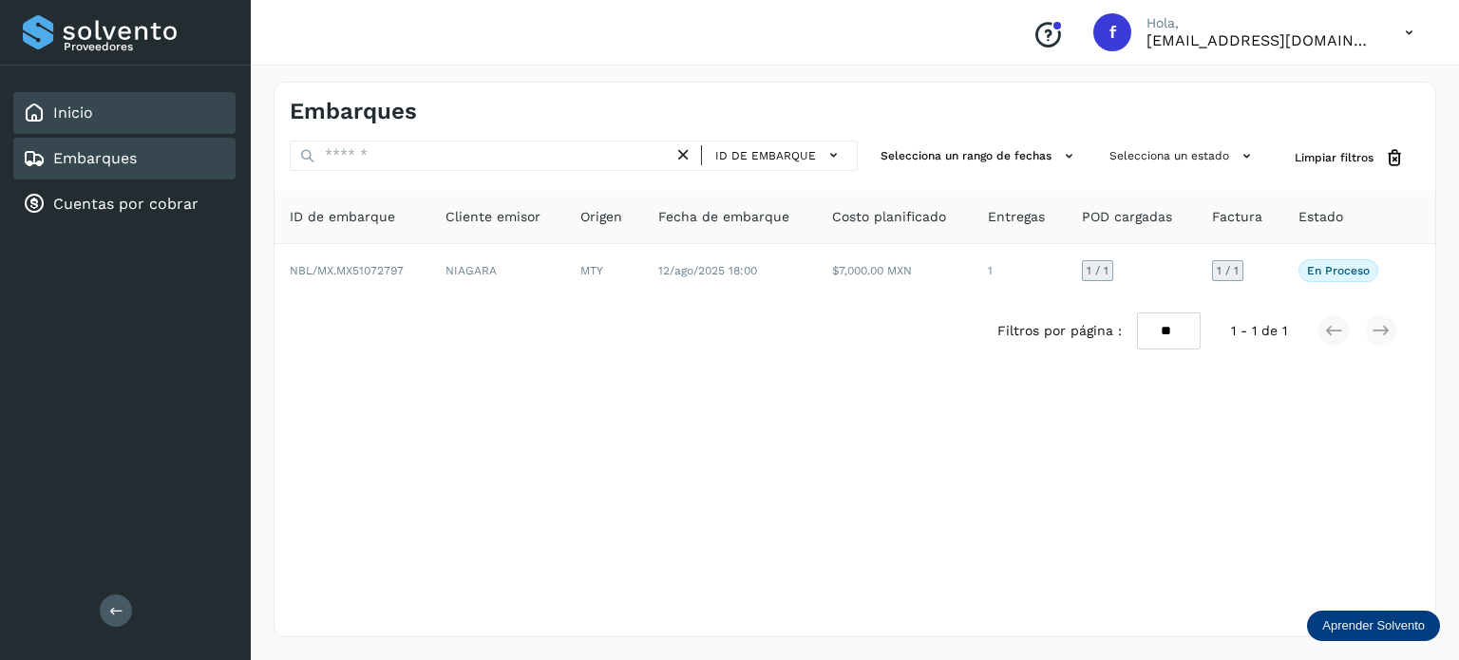
click at [74, 102] on div "Inicio" at bounding box center [58, 113] width 70 height 23
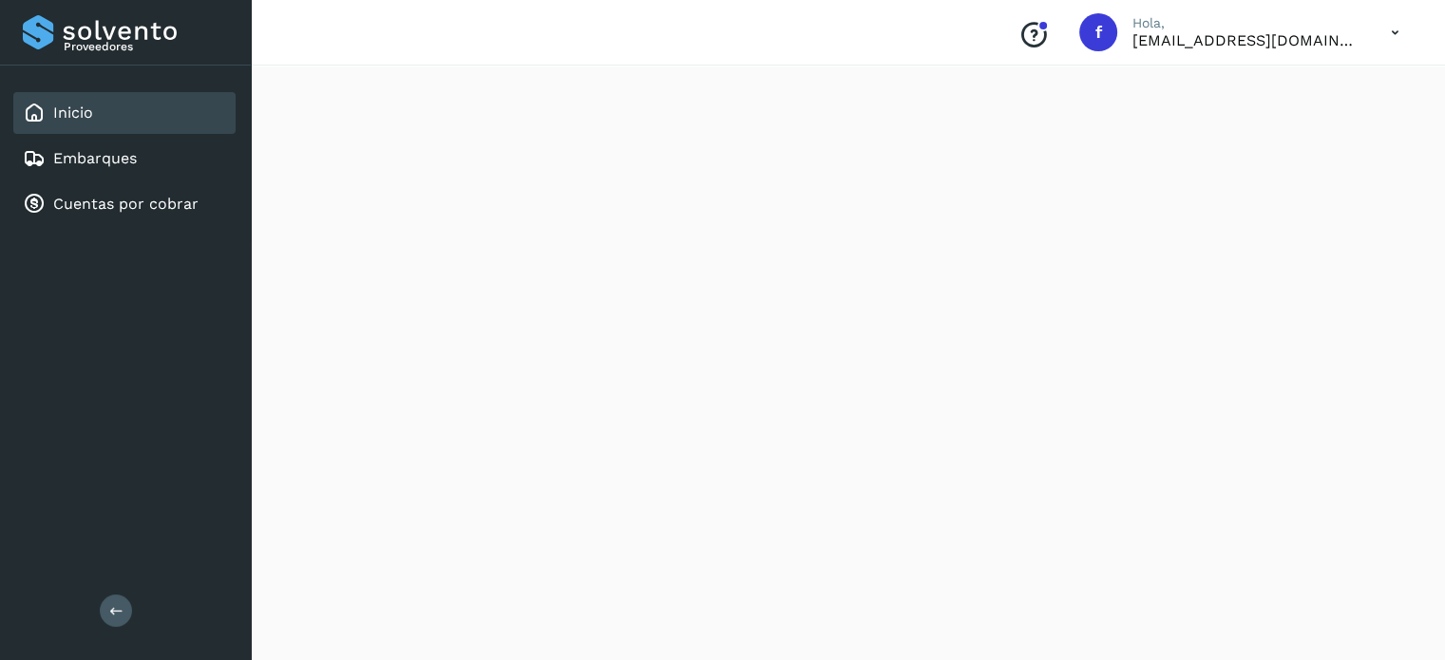
scroll to position [1758, 0]
